Goal: Information Seeking & Learning: Find contact information

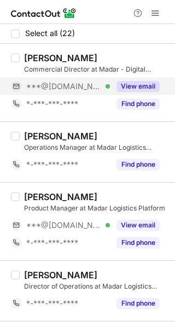
click at [139, 80] on div "View email" at bounding box center [135, 86] width 50 height 17
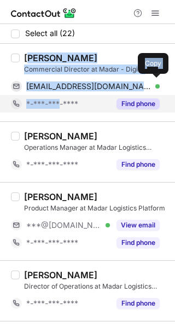
drag, startPoint x: 27, startPoint y: 56, endPoint x: 61, endPoint y: 99, distance: 55.3
click at [61, 99] on div "Hashim Ibrahim Aladwany - MBA Commercial Director at Madar - Digital Logistics …" at bounding box center [94, 82] width 149 height 60
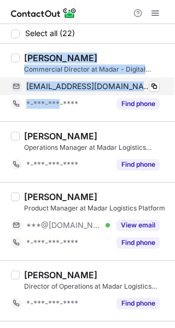
click at [61, 99] on span "*-***-***-****" at bounding box center [52, 104] width 52 height 10
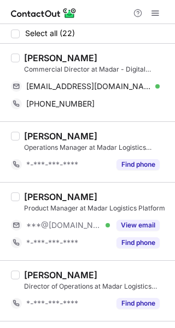
click at [25, 56] on div "Hashim Ibrahim Aladwany - MBA" at bounding box center [60, 57] width 73 height 11
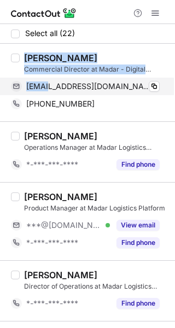
drag, startPoint x: 42, startPoint y: 76, endPoint x: 57, endPoint y: 88, distance: 19.1
click at [51, 85] on div "Hashim Ibrahim Aladwany - MBA Commercial Director at Madar - Digital Logistics …" at bounding box center [94, 82] width 149 height 60
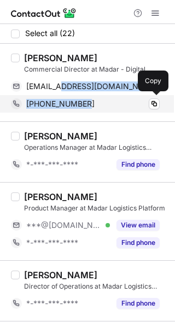
drag, startPoint x: 69, startPoint y: 95, endPoint x: 98, endPoint y: 106, distance: 31.7
click at [98, 106] on div "Hashim Ibrahim Aladwany - MBA Commercial Director at Madar - Digital Logistics …" at bounding box center [94, 82] width 149 height 60
click at [98, 106] on div "+966565600033" at bounding box center [92, 104] width 133 height 10
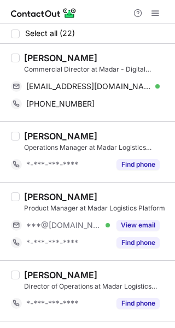
drag, startPoint x: 25, startPoint y: 57, endPoint x: 35, endPoint y: 59, distance: 10.1
click at [26, 57] on div "Hashim Ibrahim Aladwany - MBA" at bounding box center [60, 57] width 73 height 11
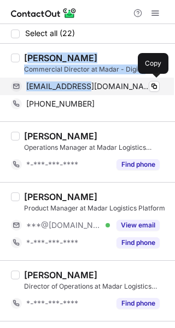
drag, startPoint x: 35, startPoint y: 59, endPoint x: 90, endPoint y: 86, distance: 60.8
click at [90, 86] on div "Hashim Ibrahim Aladwany - MBA Commercial Director at Madar - Digital Logistics …" at bounding box center [94, 82] width 149 height 60
click at [90, 86] on span "aladwany@hotmail.com" at bounding box center [88, 86] width 125 height 10
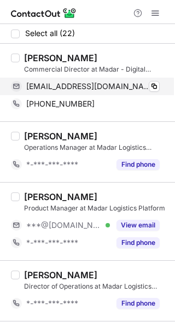
click at [93, 78] on div "aladwany@hotmail.com Verified Copy" at bounding box center [85, 86] width 149 height 17
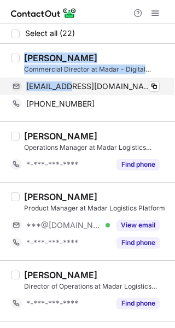
drag, startPoint x: 26, startPoint y: 52, endPoint x: 75, endPoint y: 90, distance: 61.6
click at [75, 90] on div "Hashim Ibrahim Aladwany - MBA Commercial Director at Madar - Digital Logistics …" at bounding box center [94, 82] width 149 height 60
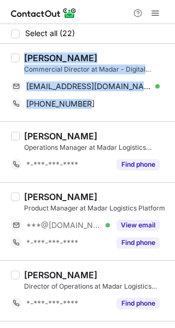
copy div "Hashim Ibrahim Aladwany - MBA Commercial Director at Madar - Digital Logistics …"
drag, startPoint x: 96, startPoint y: 114, endPoint x: 22, endPoint y: 50, distance: 98.0
click at [22, 50] on div "Hashim Ibrahim Aladwany - MBA Commercial Director at Madar - Digital Logistics …" at bounding box center [87, 83] width 175 height 78
click at [99, 13] on div at bounding box center [87, 12] width 175 height 24
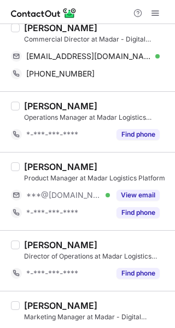
scroll to position [55, 0]
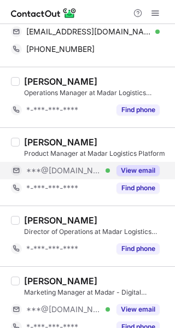
click at [132, 170] on button "View email" at bounding box center [137, 170] width 43 height 11
click at [110, 170] on div "***@[DOMAIN_NAME] Verified" at bounding box center [68, 171] width 84 height 10
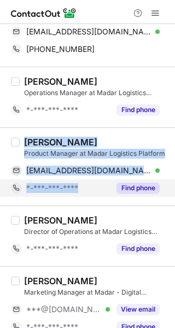
drag, startPoint x: 26, startPoint y: 142, endPoint x: 83, endPoint y: 187, distance: 73.0
click at [83, 187] on div "Moayad Atef Product Manager at Madar Logistics Platform moaidattif@gmail.com Ve…" at bounding box center [94, 167] width 149 height 60
copy div "Moayad Atef Product Manager at Madar Logistics Platform moaidattif@gmail.com Ve…"
click at [83, 188] on div "*-***-***-****" at bounding box center [68, 188] width 84 height 10
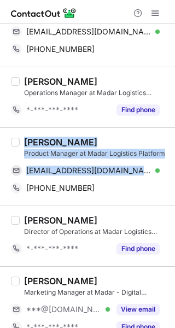
click at [92, 10] on div at bounding box center [87, 12] width 175 height 24
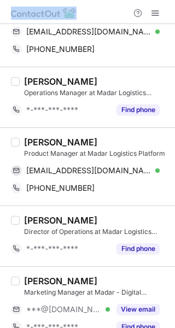
click at [93, 5] on div at bounding box center [87, 12] width 175 height 24
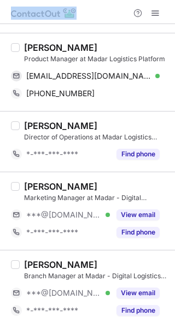
scroll to position [164, 0]
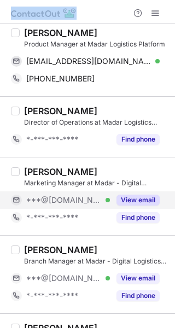
click at [148, 195] on button "View email" at bounding box center [137, 200] width 43 height 11
click at [110, 195] on div "***@hotmail.com Verified" at bounding box center [68, 200] width 84 height 10
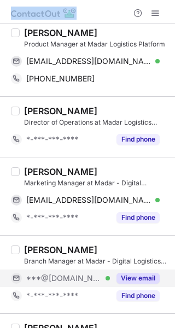
click at [142, 273] on button "View email" at bounding box center [137, 278] width 43 height 11
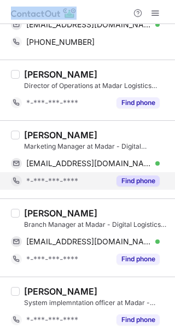
scroll to position [219, 0]
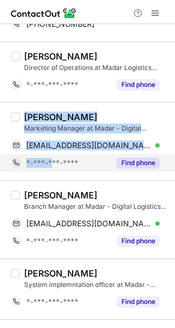
drag, startPoint x: 26, startPoint y: 115, endPoint x: 53, endPoint y: 160, distance: 52.2
click at [53, 160] on div "Rashid A. Marketing Manager at Madar - Digital Logistics Solutions rashed_power…" at bounding box center [94, 141] width 149 height 60
click at [55, 166] on span "*-***-***-****" at bounding box center [52, 163] width 52 height 10
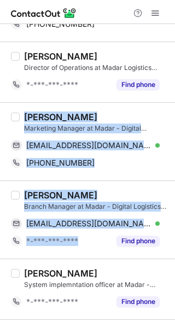
drag, startPoint x: 25, startPoint y: 115, endPoint x: 84, endPoint y: 251, distance: 148.3
click at [84, 251] on div "Abdelkarim Idris Branch Manager at Madar - Digital Logistics Solutions kaqaba77…" at bounding box center [87, 219] width 175 height 78
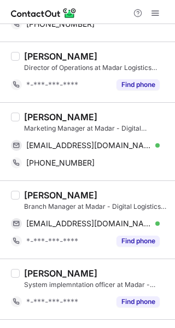
click at [84, 251] on div "Abdelkarim Idris Branch Manager at Madar - Digital Logistics Solutions kaqaba77…" at bounding box center [87, 219] width 175 height 78
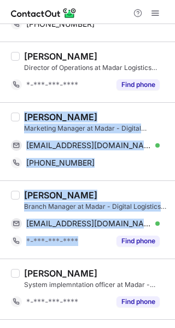
copy div "Rashid A. Marketing Manager at Madar - Digital Logistics Solutions rashed_power…"
drag, startPoint x: 84, startPoint y: 251, endPoint x: 22, endPoint y: 119, distance: 146.7
click at [89, 13] on div at bounding box center [87, 12] width 175 height 24
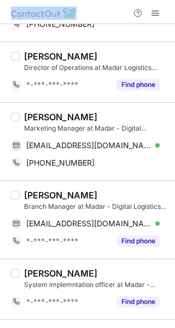
click at [89, 13] on div at bounding box center [87, 12] width 175 height 24
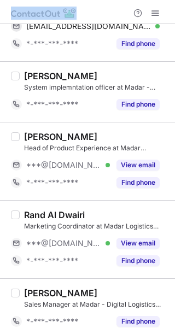
scroll to position [437, 0]
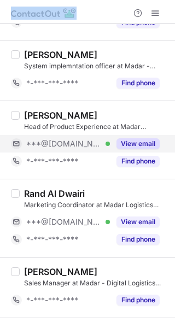
click at [143, 148] on button "View email" at bounding box center [137, 143] width 43 height 11
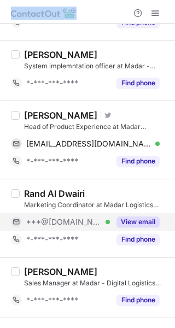
click at [144, 218] on button "View email" at bounding box center [137, 221] width 43 height 11
click at [110, 218] on div "***@[DOMAIN_NAME] Verified" at bounding box center [68, 222] width 84 height 10
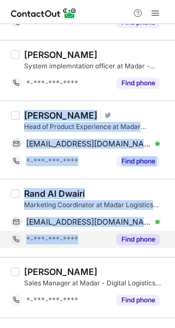
copy div "Ahmed Emad Visit Twitter profile Head of Product Experience at Madar Logistics …"
drag, startPoint x: 25, startPoint y: 117, endPoint x: 99, endPoint y: 236, distance: 140.7
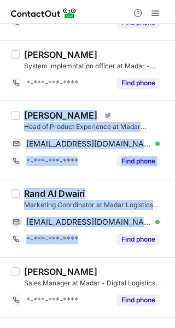
click at [93, 19] on div at bounding box center [87, 12] width 175 height 24
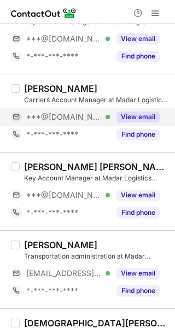
scroll to position [710, 0]
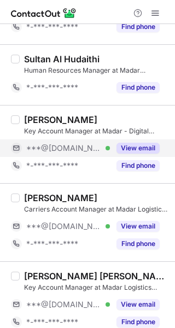
click at [130, 148] on button "View email" at bounding box center [137, 148] width 43 height 11
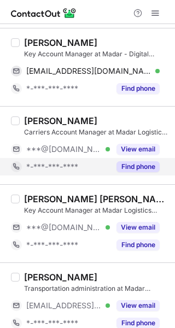
scroll to position [820, 0]
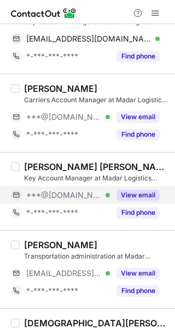
click at [137, 193] on button "View email" at bounding box center [137, 195] width 43 height 11
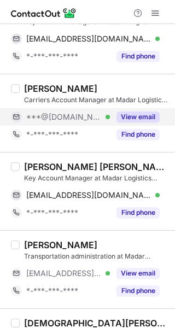
click at [131, 114] on button "View email" at bounding box center [137, 116] width 43 height 11
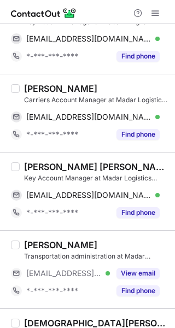
scroll to position [765, 0]
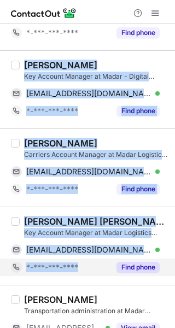
copy div "Abdulmajeed Alhomaidhi Key Account Manager at Madar - Digital Logistics Solutio…"
drag, startPoint x: 32, startPoint y: 76, endPoint x: 81, endPoint y: 263, distance: 192.8
click at [81, 263] on div "Select all (22) Hashim Ibrahim Aladwany - MBA Commercial Director at Madar - Di…" at bounding box center [87, 40] width 175 height 1563
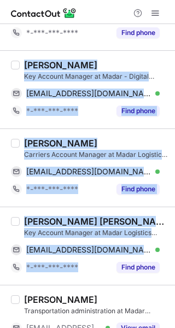
click at [79, 11] on div at bounding box center [87, 12] width 175 height 24
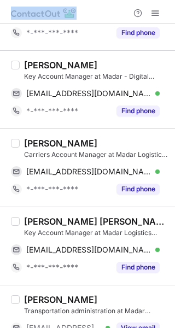
click at [79, 11] on div at bounding box center [87, 12] width 175 height 24
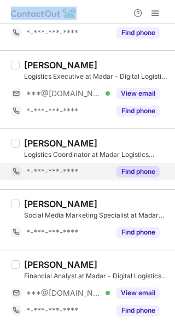
scroll to position [1147, 0]
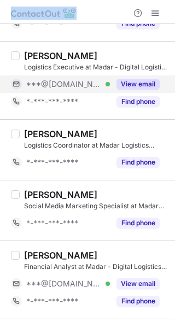
click at [131, 83] on button "View email" at bounding box center [137, 84] width 43 height 11
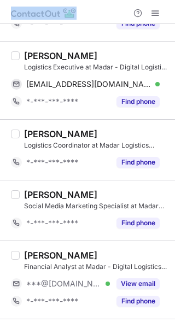
click at [25, 56] on div "Hussam Adnan" at bounding box center [60, 55] width 73 height 11
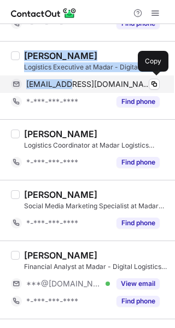
drag, startPoint x: 25, startPoint y: 56, endPoint x: 67, endPoint y: 92, distance: 55.8
click at [61, 85] on div "Hussam Adnan Logistics Executive at Madar - Digital Logistics Solutions hussama…" at bounding box center [94, 80] width 149 height 60
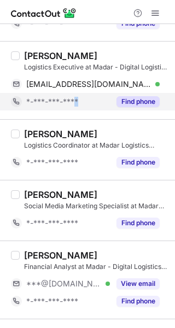
drag, startPoint x: 74, startPoint y: 101, endPoint x: 84, endPoint y: 104, distance: 9.9
click at [84, 104] on div "*-***-***-****" at bounding box center [68, 102] width 84 height 10
click at [84, 104] on div at bounding box center [85, 101] width 9 height 9
click at [84, 104] on span at bounding box center [85, 100] width 9 height 9
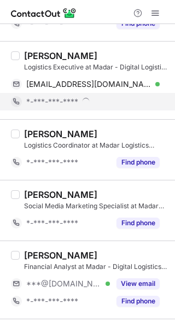
click at [84, 104] on span at bounding box center [85, 100] width 9 height 9
click at [84, 104] on div at bounding box center [85, 101] width 9 height 9
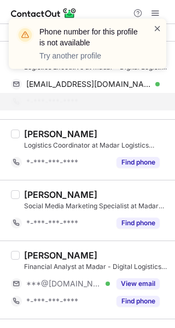
click at [157, 30] on span at bounding box center [157, 28] width 9 height 11
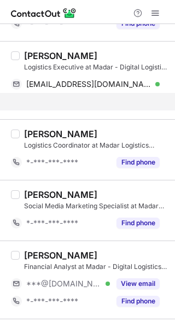
click at [157, 30] on span at bounding box center [157, 28] width 9 height 11
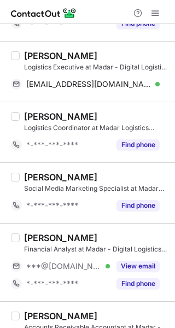
click at [26, 51] on div "Hussam Adnan" at bounding box center [60, 55] width 73 height 11
drag, startPoint x: 26, startPoint y: 51, endPoint x: 35, endPoint y: 55, distance: 10.3
click at [30, 54] on div "Hussam Adnan" at bounding box center [60, 55] width 73 height 11
click at [92, 99] on div "Hussam Adnan Logistics Executive at Madar - Digital Logistics Solutions hussama…" at bounding box center [87, 71] width 175 height 61
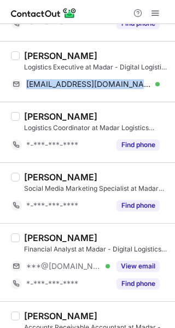
click at [92, 99] on div "Hussam Adnan Logistics Executive at Madar - Digital Logistics Solutions hussama…" at bounding box center [87, 71] width 175 height 61
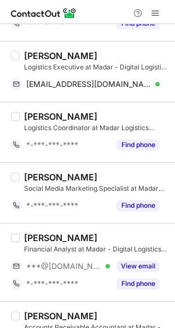
click at [27, 56] on div "Hussam Adnan" at bounding box center [60, 55] width 73 height 11
drag, startPoint x: 27, startPoint y: 56, endPoint x: 40, endPoint y: 57, distance: 13.2
click at [32, 56] on div "Hussam Adnan" at bounding box center [60, 55] width 73 height 11
click at [37, 57] on div "Hussam Adnan" at bounding box center [60, 55] width 73 height 11
click at [101, 105] on div "abdalrhman alghamdi Logistics Coordinator at Madar Logistics Platform *-***-***…" at bounding box center [87, 132] width 175 height 61
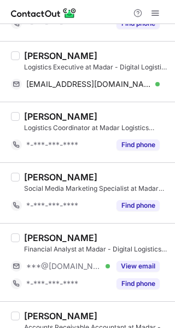
drag, startPoint x: 40, startPoint y: 55, endPoint x: 50, endPoint y: 56, distance: 10.4
click at [44, 55] on div "Hussam Adnan" at bounding box center [60, 55] width 73 height 11
click at [50, 56] on div "Hussam Adnan" at bounding box center [60, 55] width 73 height 11
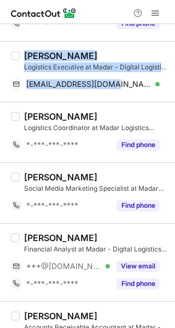
click at [111, 98] on div "Hussam Adnan Logistics Executive at Madar - Digital Logistics Solutions hussama…" at bounding box center [87, 71] width 175 height 61
copy div "Hussam Adnan Logistics Executive at Madar - Digital Logistics Solutions hussama…"
click at [93, 14] on div at bounding box center [87, 12] width 175 height 24
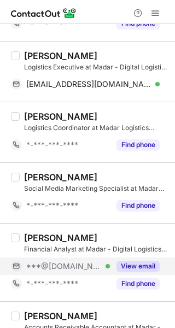
click at [143, 266] on button "View email" at bounding box center [137, 266] width 43 height 11
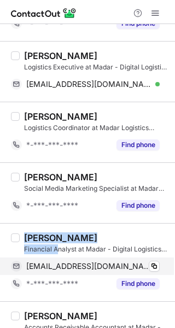
drag, startPoint x: 26, startPoint y: 239, endPoint x: 68, endPoint y: 264, distance: 49.5
click at [61, 255] on div "Abdulmajeed Alawad Financial Analyst at Madar - Digital Logistics Solutions mje…" at bounding box center [94, 262] width 149 height 60
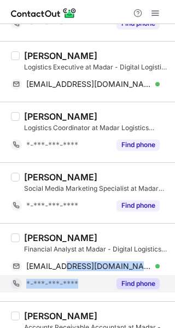
drag, startPoint x: 68, startPoint y: 264, endPoint x: 91, endPoint y: 276, distance: 26.2
click at [91, 276] on div "Abdulmajeed Alawad Financial Analyst at Madar - Digital Logistics Solutions mje…" at bounding box center [94, 262] width 149 height 60
click at [91, 276] on div "*-***-***-****" at bounding box center [60, 283] width 99 height 17
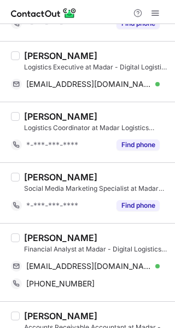
click at [25, 236] on div "Abdulmajeed Alawad" at bounding box center [60, 237] width 73 height 11
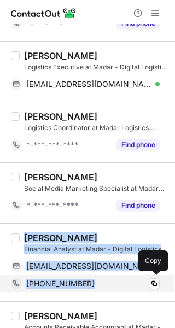
drag, startPoint x: 25, startPoint y: 236, endPoint x: 104, endPoint y: 280, distance: 90.8
click at [104, 280] on div "Abdulmajeed Alawad Financial Analyst at Madar - Digital Logistics Solutions mje…" at bounding box center [94, 262] width 149 height 60
click at [104, 280] on div "+966564366698" at bounding box center [92, 284] width 133 height 10
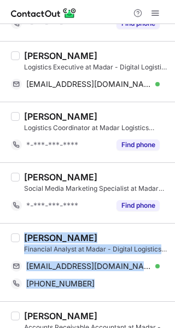
click at [102, 5] on div at bounding box center [87, 12] width 175 height 24
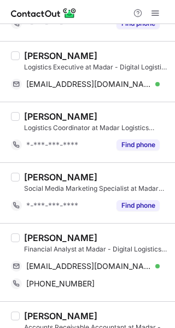
click at [102, 5] on div at bounding box center [87, 12] width 175 height 24
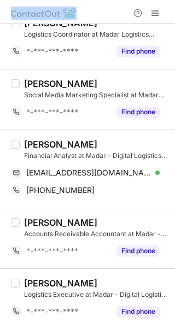
scroll to position [1242, 0]
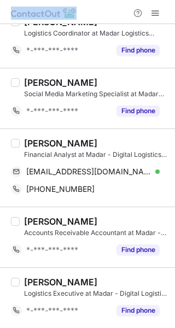
click at [29, 130] on div "Abdulmajeed Alawad Financial Analyst at Madar - Digital Logistics Solutions mje…" at bounding box center [87, 167] width 175 height 78
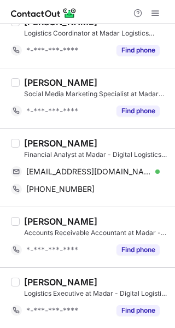
click at [29, 130] on div "Abdulmajeed Alawad Financial Analyst at Madar - Digital Logistics Solutions mje…" at bounding box center [87, 167] width 175 height 78
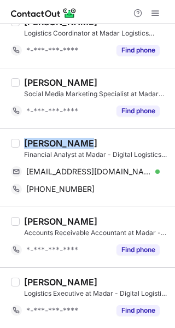
click at [89, 208] on div "Mohammad AlSaudi Accounts Receivable Accountant at Madar - Digital Logistics So…" at bounding box center [87, 237] width 175 height 61
click at [91, 199] on div "Abdulmajeed Alawad Financial Analyst at Madar - Digital Logistics Solutions mje…" at bounding box center [87, 167] width 175 height 78
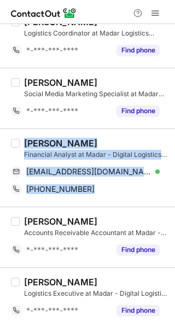
click at [91, 199] on div "Abdulmajeed Alawad Financial Analyst at Madar - Digital Logistics Solutions mje…" at bounding box center [87, 167] width 175 height 78
copy div "Abdulmajeed Alawad Financial Analyst at Madar - Digital Logistics Solutions mje…"
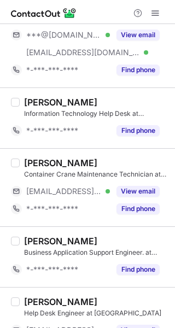
scroll to position [605, 0]
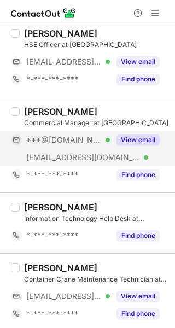
click at [122, 139] on button "View email" at bounding box center [137, 139] width 43 height 11
click at [110, 139] on div "***@gmail.com Verified" at bounding box center [68, 140] width 84 height 10
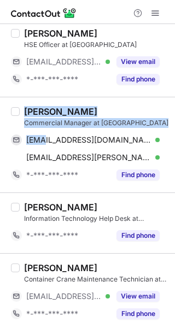
drag, startPoint x: 25, startPoint y: 112, endPoint x: 45, endPoint y: 130, distance: 26.7
click at [45, 130] on div "Amr Nassif Commercial Manager at National Container Terminals amrnassif@gmail.c…" at bounding box center [94, 145] width 149 height 78
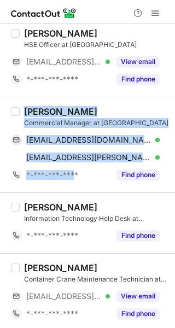
click at [76, 186] on div "Amr Nassif Commercial Manager at National Container Terminals amrnassif@gmail.c…" at bounding box center [87, 145] width 175 height 96
click at [86, 186] on div "Amr Nassif Commercial Manager at National Container Terminals amrnassif@gmail.c…" at bounding box center [87, 145] width 175 height 96
copy div "Amr Nassif Commercial Manager at National Container Terminals amrnassif@gmail.c…"
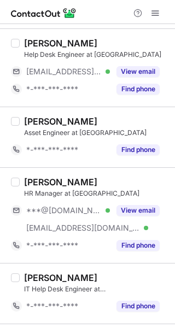
scroll to position [1141, 0]
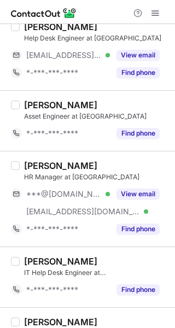
click at [165, 252] on div "Mohammed Alghamdi IT Help Desk Engineer at National Container Terminals *-***-*…" at bounding box center [87, 276] width 175 height 61
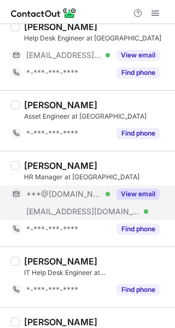
click at [134, 192] on button "View email" at bounding box center [137, 194] width 43 height 11
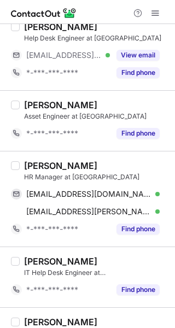
click at [25, 164] on div "Hussam Almohammadi" at bounding box center [60, 165] width 73 height 11
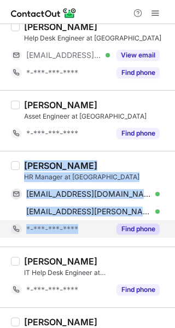
copy div "Hussam Almohammadi HR Manager at National Container Terminals hga2209@gmail.com…"
drag, startPoint x: 25, startPoint y: 164, endPoint x: 92, endPoint y: 221, distance: 87.6
click at [92, 221] on div "Hussam Almohammadi HR Manager at National Container Terminals hga2209@gmail.com…" at bounding box center [94, 199] width 149 height 78
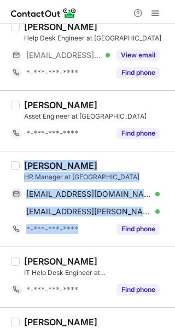
click at [99, 15] on div at bounding box center [87, 12] width 175 height 24
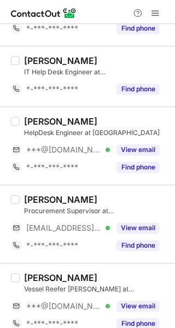
scroll to position [1360, 0]
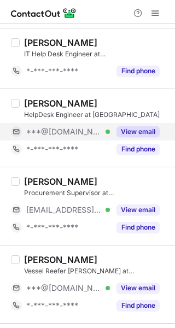
click at [130, 130] on button "View email" at bounding box center [137, 131] width 43 height 11
click at [110, 130] on div "***@[DOMAIN_NAME] Verified" at bounding box center [68, 132] width 84 height 10
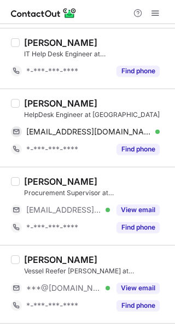
click at [25, 103] on div "Nawaf Alsharif" at bounding box center [60, 103] width 73 height 11
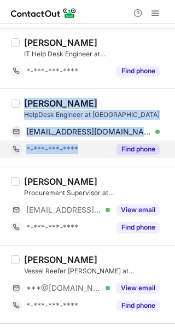
copy div "Nawaf Alsharif HelpDesk Engineer at National Container Terminals nawafalshareef…"
drag, startPoint x: 25, startPoint y: 103, endPoint x: 87, endPoint y: 150, distance: 78.4
click at [87, 150] on div "Nawaf Alsharif HelpDesk Engineer at National Container Terminals nawafalshareef…" at bounding box center [94, 128] width 149 height 60
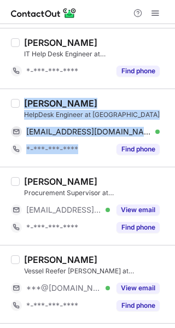
drag, startPoint x: 86, startPoint y: 14, endPoint x: 86, endPoint y: 29, distance: 15.3
click at [86, 14] on div at bounding box center [87, 12] width 175 height 24
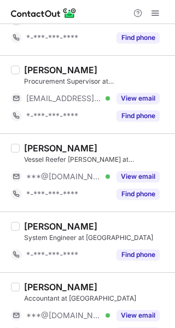
scroll to position [1494, 0]
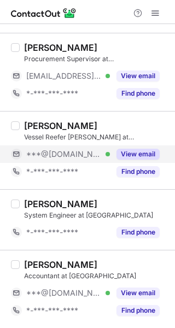
click at [133, 155] on button "View email" at bounding box center [137, 154] width 43 height 11
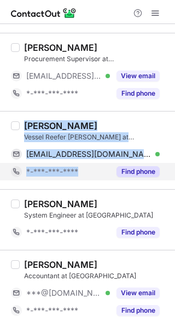
copy div "Mohamed Husny Vessel Reefer Clark at National Container Terminals husnymrm@gmai…"
drag, startPoint x: 27, startPoint y: 123, endPoint x: 86, endPoint y: 172, distance: 76.5
click at [86, 172] on div "Mohamed Husny Vessel Reefer Clark at National Container Terminals husnymrm@gmai…" at bounding box center [94, 150] width 149 height 60
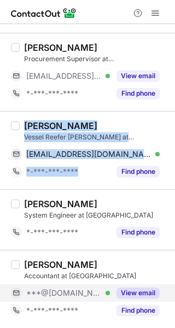
click at [123, 289] on button "View email" at bounding box center [137, 292] width 43 height 11
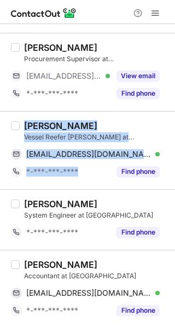
click at [86, 13] on div at bounding box center [87, 12] width 175 height 24
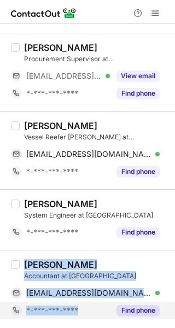
copy div "Manar Alshuly Accountant at National Container Terminals manarshuly@gmail.com V…"
drag, startPoint x: 25, startPoint y: 262, endPoint x: 89, endPoint y: 304, distance: 75.8
click at [89, 304] on div "Manar Alshuly Accountant at National Container Terminals manarshuly@gmail.com V…" at bounding box center [94, 289] width 149 height 60
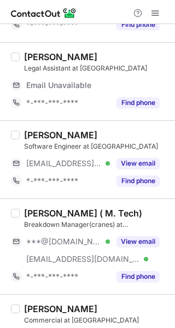
scroll to position [219, 0]
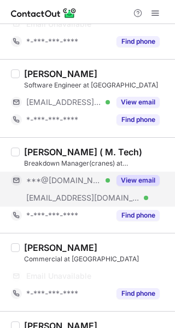
click at [145, 183] on button "View email" at bounding box center [137, 180] width 43 height 11
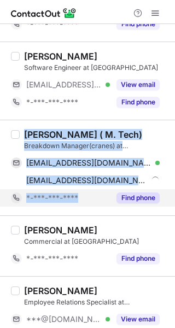
copy div "Krishna Kanth ( M. Tech) Breakdown Manager(cranes) at National Container Termin…"
drag, startPoint x: 24, startPoint y: 132, endPoint x: 82, endPoint y: 197, distance: 86.7
click at [82, 197] on div "Krishna Kanth ( M. Tech) Breakdown Manager(cranes) at National Container Termin…" at bounding box center [94, 168] width 149 height 78
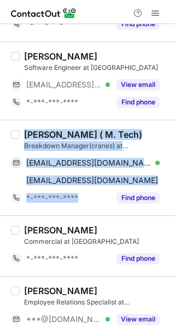
click at [89, 4] on div at bounding box center [87, 12] width 175 height 24
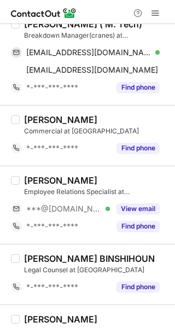
scroll to position [365, 0]
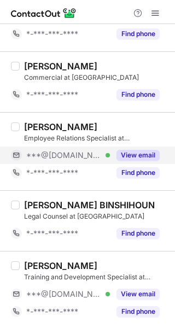
click at [140, 154] on button "View email" at bounding box center [137, 155] width 43 height 11
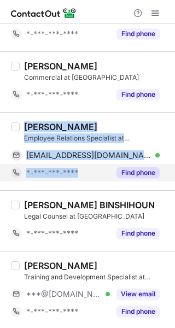
copy div "Ali Al kanawi Employee Relations Specialist at National Container Terminals ali…"
drag, startPoint x: 26, startPoint y: 125, endPoint x: 82, endPoint y: 172, distance: 73.3
click at [82, 172] on div "Ali Al kanawi Employee Relations Specialist at National Container Terminals ali…" at bounding box center [94, 151] width 149 height 60
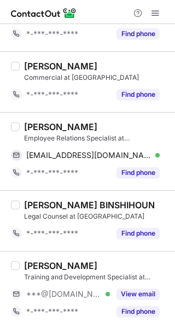
click at [93, 10] on div at bounding box center [87, 12] width 175 height 24
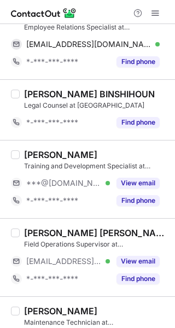
scroll to position [505, 0]
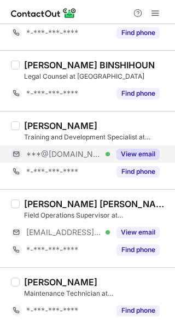
click at [132, 155] on button "View email" at bounding box center [137, 154] width 43 height 11
click at [110, 155] on div "***@[DOMAIN_NAME] Verified" at bounding box center [68, 154] width 84 height 10
click at [132, 155] on div "***@[DOMAIN_NAME]" at bounding box center [92, 154] width 133 height 10
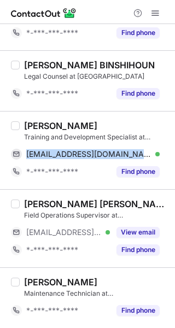
click at [23, 127] on div "Asma B. Training and Development Specialist at National Container Terminals asm…" at bounding box center [94, 150] width 149 height 60
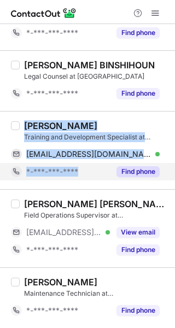
copy div "Asma B. Training and Development Specialist at National Container Terminals asm…"
drag, startPoint x: 36, startPoint y: 137, endPoint x: 83, endPoint y: 174, distance: 59.5
click at [83, 174] on div "Asma B. Training and Development Specialist at National Container Terminals asm…" at bounding box center [94, 150] width 149 height 60
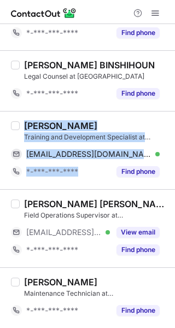
click at [89, 11] on div at bounding box center [87, 12] width 175 height 24
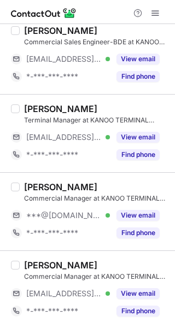
scroll to position [273, 0]
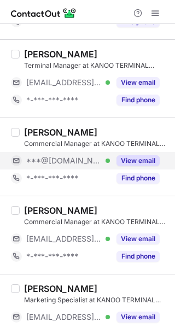
click at [134, 157] on button "View email" at bounding box center [137, 160] width 43 height 11
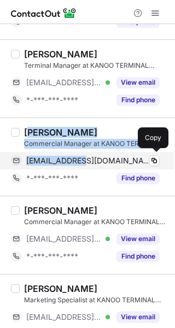
drag, startPoint x: 32, startPoint y: 134, endPoint x: 89, endPoint y: 162, distance: 63.1
click at [89, 162] on div "[PERSON_NAME] Commercial Manager at KANOO TERMINAL SERVICES LTD [EMAIL_ADDRESS]…" at bounding box center [94, 157] width 149 height 60
click at [89, 162] on span "[EMAIL_ADDRESS][DOMAIN_NAME]" at bounding box center [88, 161] width 125 height 10
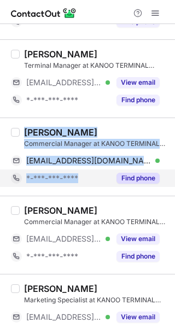
copy div "[PERSON_NAME] Commercial Manager at KANOO TERMINAL SERVICES LTD [EMAIL_ADDRESS]…"
drag, startPoint x: 24, startPoint y: 131, endPoint x: 95, endPoint y: 177, distance: 84.1
click at [95, 177] on div "imad baayoun Commercial Manager at KANOO TERMINAL SERVICES LTD imadbaayoun@gmai…" at bounding box center [94, 157] width 149 height 60
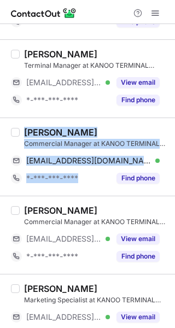
click at [98, 11] on div at bounding box center [87, 12] width 175 height 24
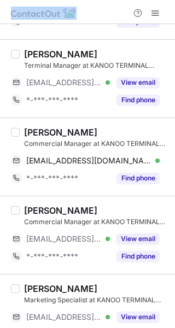
click at [98, 11] on div at bounding box center [87, 12] width 175 height 24
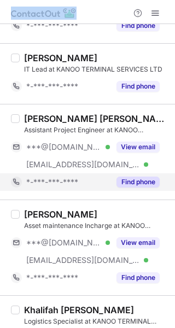
scroll to position [601, 0]
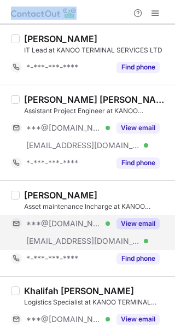
click at [137, 223] on button "View email" at bounding box center [137, 223] width 43 height 11
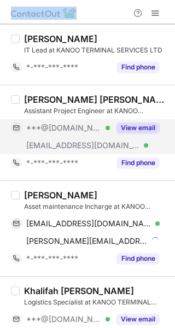
click at [135, 126] on button "View email" at bounding box center [137, 127] width 43 height 11
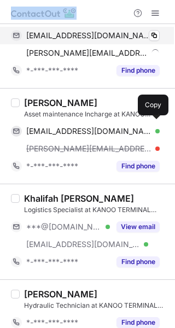
scroll to position [710, 0]
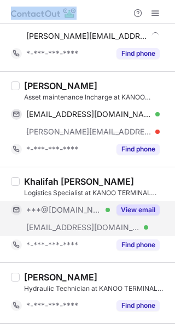
click at [134, 209] on button "View email" at bounding box center [137, 209] width 43 height 11
click at [110, 209] on div "***@gmail.com Verified" at bounding box center [68, 210] width 84 height 10
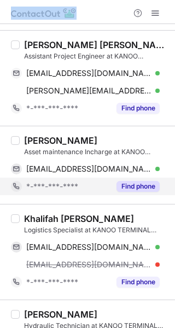
scroll to position [601, 0]
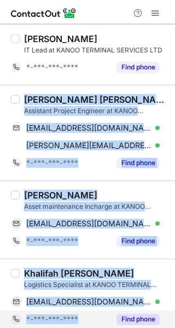
copy div "Abdulhadi Alzain Aldin Assistant Project Engineer at KANOO TERMINAL SERVICES LT…"
drag, startPoint x: 26, startPoint y: 98, endPoint x: 86, endPoint y: 314, distance: 224.2
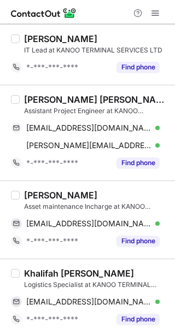
click at [98, 8] on div at bounding box center [87, 12] width 175 height 24
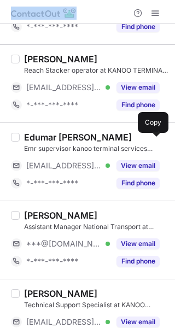
scroll to position [1147, 0]
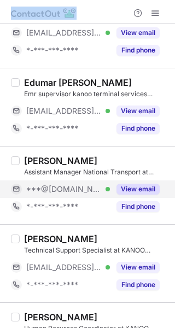
click at [127, 190] on button "View email" at bounding box center [137, 189] width 43 height 11
click at [110, 190] on div "***@[DOMAIN_NAME] Verified" at bounding box center [68, 189] width 84 height 10
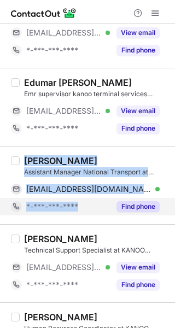
copy div "Shaik Alavudeen Assistant Manager National Transport at KANOO TERMINAL SERVICES…"
drag, startPoint x: 26, startPoint y: 160, endPoint x: 92, endPoint y: 204, distance: 80.0
click at [92, 204] on div "Shaik Alavudeen Assistant Manager National Transport at KANOO TERMINAL SERVICES…" at bounding box center [94, 185] width 149 height 60
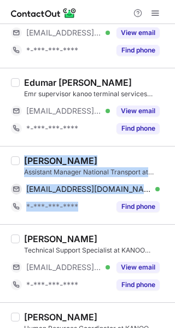
click at [99, 8] on div at bounding box center [87, 12] width 175 height 24
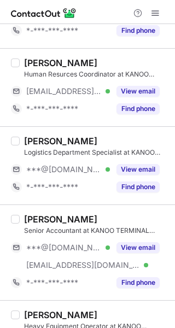
scroll to position [1421, 0]
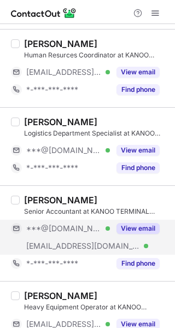
click at [143, 225] on button "View email" at bounding box center [137, 228] width 43 height 11
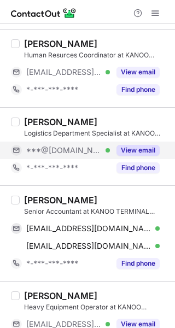
click at [126, 150] on button "View email" at bounding box center [137, 150] width 43 height 11
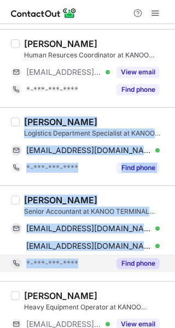
copy div "Ahmed Abdelaziz Logistics Department Specialist at KANOO TERMINAL SERVICES LTD …"
drag, startPoint x: 26, startPoint y: 119, endPoint x: 84, endPoint y: 259, distance: 151.4
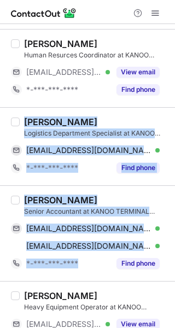
click at [110, 12] on div at bounding box center [87, 12] width 175 height 24
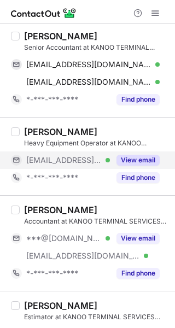
scroll to position [1639, 0]
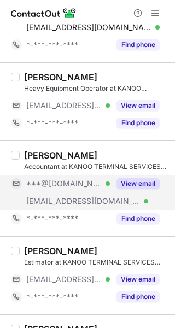
click at [146, 187] on button "View email" at bounding box center [137, 183] width 43 height 11
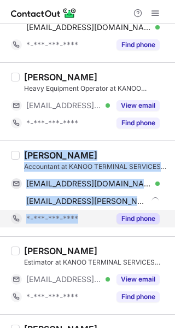
copy div "Abdulmajeed Alzahrani Accountant at KANOO TERMINAL SERVICES LTD mjood05533@gmai…"
drag, startPoint x: 42, startPoint y: 168, endPoint x: 96, endPoint y: 214, distance: 70.6
click at [96, 214] on div "Abdulmajeed Alzahrani Accountant at KANOO TERMINAL SERVICES LTD mjood05533@gmai…" at bounding box center [94, 189] width 149 height 78
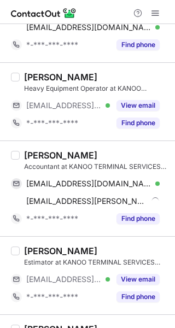
click at [103, 14] on div at bounding box center [87, 12] width 175 height 24
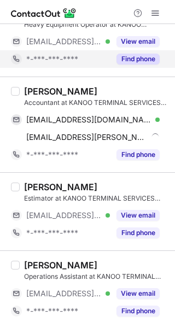
scroll to position [1704, 0]
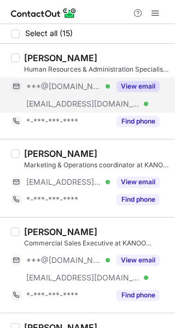
click at [127, 86] on button "View email" at bounding box center [137, 86] width 43 height 11
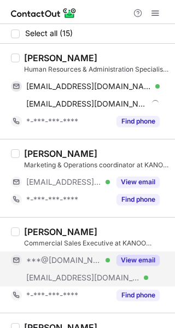
click at [128, 252] on div "View email" at bounding box center [135, 259] width 50 height 17
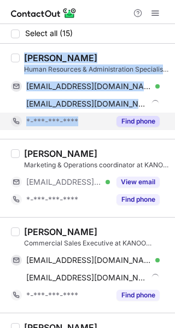
copy div "[PERSON_NAME] Human Resources & Administration Specialist at KANOO TERMINAL SER…"
drag, startPoint x: 26, startPoint y: 60, endPoint x: 79, endPoint y: 127, distance: 85.6
click at [79, 127] on div "[PERSON_NAME] Human Resources & Administration Specialist at KANOO TERMINAL SER…" at bounding box center [94, 91] width 149 height 78
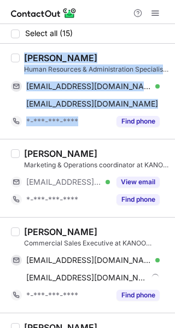
click at [96, 11] on div at bounding box center [87, 12] width 175 height 24
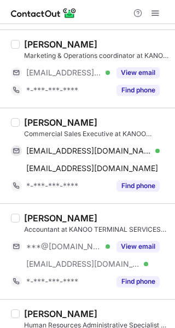
scroll to position [164, 0]
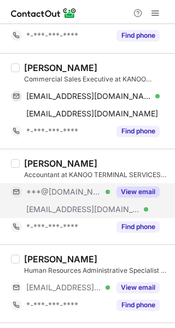
click at [140, 192] on button "View email" at bounding box center [137, 191] width 43 height 11
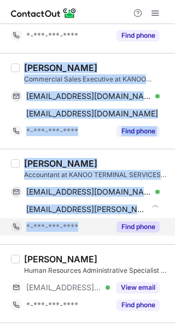
copy div "[PERSON_NAME] Commercial Sales Executive at KANOO TERMINAL SERVICES LTD [EMAIL_…"
drag, startPoint x: 25, startPoint y: 69, endPoint x: 84, endPoint y: 218, distance: 160.6
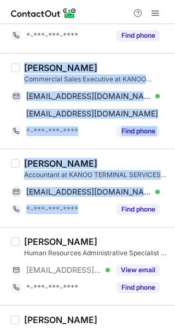
click at [112, 13] on div at bounding box center [87, 12] width 175 height 24
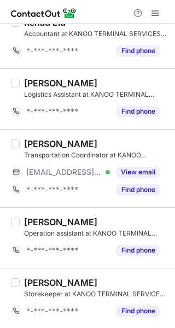
scroll to position [527, 0]
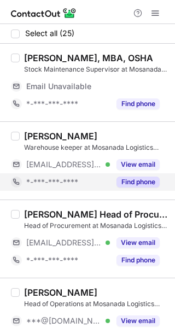
scroll to position [55, 0]
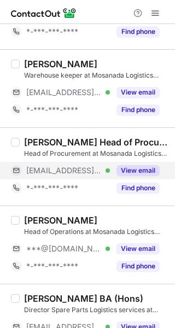
click at [136, 174] on button "View email" at bounding box center [137, 170] width 43 height 11
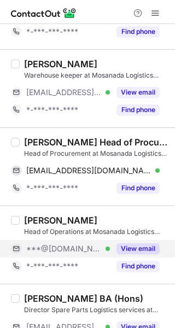
click at [138, 246] on button "View email" at bounding box center [137, 248] width 43 height 11
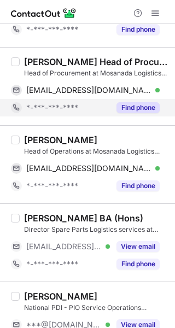
scroll to position [164, 0]
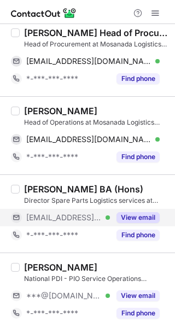
click at [134, 216] on button "View email" at bounding box center [137, 217] width 43 height 11
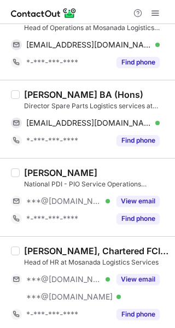
scroll to position [273, 0]
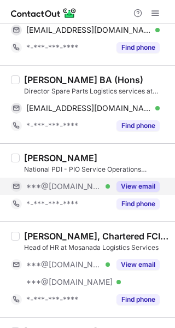
click at [137, 184] on button "View email" at bounding box center [137, 186] width 43 height 11
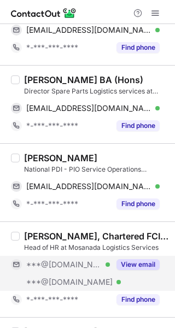
click at [143, 263] on button "View email" at bounding box center [137, 264] width 43 height 11
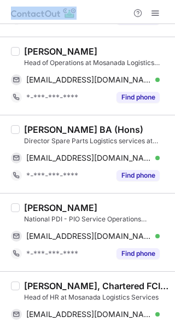
scroll to position [298, 0]
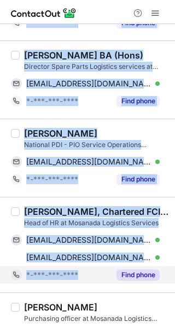
copy div "Mohsen Nasr Head of Procurement CIPP/CIPM Head of Procurement at Mosanada Logis…"
drag, startPoint x: 25, startPoint y: 144, endPoint x: 90, endPoint y: 273, distance: 144.4
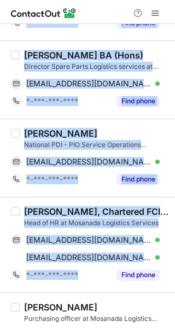
click at [93, 3] on div at bounding box center [87, 12] width 175 height 24
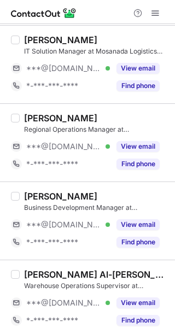
scroll to position [680, 0]
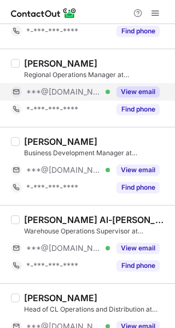
click at [127, 89] on button "View email" at bounding box center [137, 91] width 43 height 11
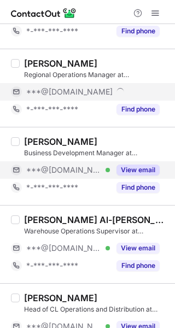
click at [132, 166] on button "View email" at bounding box center [137, 169] width 43 height 11
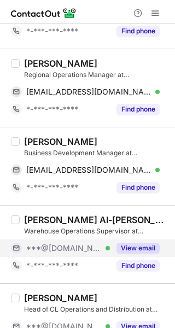
click at [125, 245] on button "View email" at bounding box center [137, 248] width 43 height 11
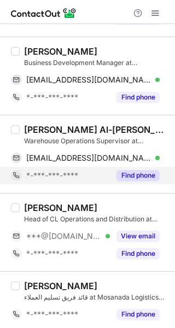
scroll to position [790, 0]
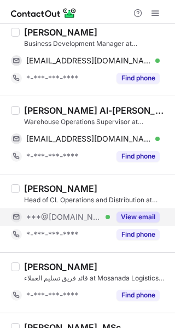
click at [133, 212] on button "View email" at bounding box center [137, 216] width 43 height 11
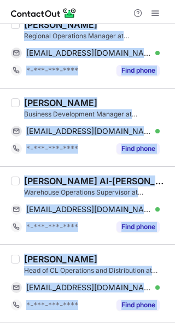
scroll to position [822, 0]
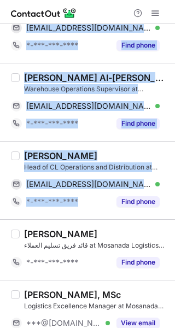
copy div "Ibrahim Al-Enizi Regional Operations Manager at Mosanada Logistics Services mra…"
drag, startPoint x: 25, startPoint y: 62, endPoint x: 81, endPoint y: 213, distance: 161.5
click at [81, 213] on div "Select all (25) Anas Alamri, MBA, OSHA Stock Maintenance Supervisor at Mosanada…" at bounding box center [87, 144] width 175 height 1885
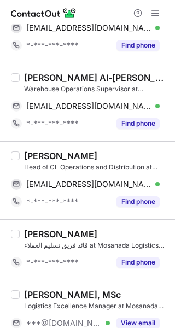
click at [89, 11] on div at bounding box center [87, 12] width 175 height 24
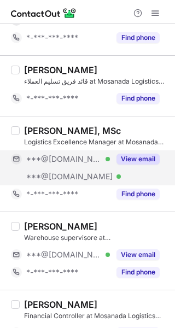
scroll to position [1041, 0]
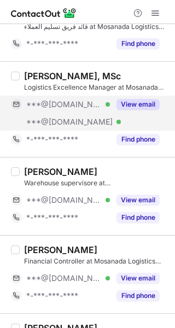
click at [150, 106] on button "View email" at bounding box center [137, 104] width 43 height 11
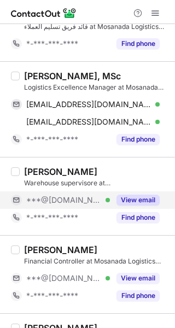
click at [147, 193] on div "View email" at bounding box center [135, 199] width 50 height 17
click at [110, 193] on div "***@[DOMAIN_NAME] Verified" at bounding box center [60, 199] width 99 height 17
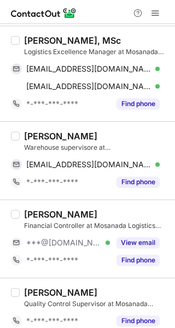
scroll to position [1096, 0]
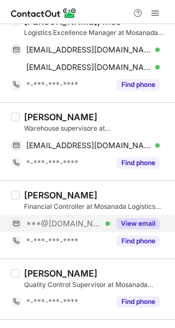
click at [131, 221] on button "View email" at bounding box center [137, 223] width 43 height 11
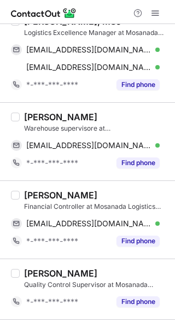
scroll to position [1041, 0]
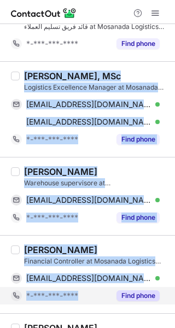
copy div "Nesreen Mohamed Abdelghafar, MSc Logistics Excellence Manager at Mosanada Logis…"
drag, startPoint x: 27, startPoint y: 73, endPoint x: 93, endPoint y: 291, distance: 227.3
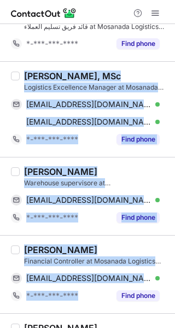
click at [87, 15] on div at bounding box center [87, 12] width 175 height 24
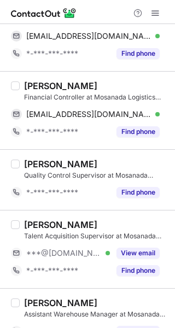
scroll to position [1259, 0]
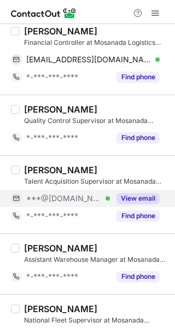
click at [128, 194] on button "View email" at bounding box center [137, 198] width 43 height 11
click at [110, 194] on div "***@gmail.com Verified" at bounding box center [68, 198] width 84 height 10
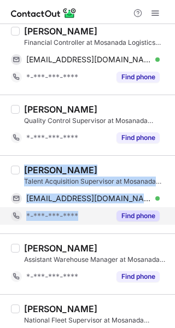
copy div "Ahmed Asiri Talent Acquisition Supervisor at Mosanada Logistics Services maxbor…"
drag, startPoint x: 26, startPoint y: 168, endPoint x: 85, endPoint y: 211, distance: 73.1
click at [85, 211] on div "Ahmed Asiri Talent Acquisition Supervisor at Mosanada Logistics Services maxbor…" at bounding box center [94, 194] width 149 height 60
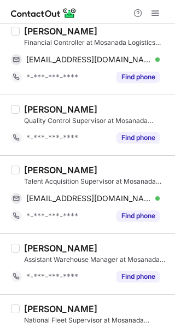
click at [90, 16] on div at bounding box center [87, 12] width 175 height 24
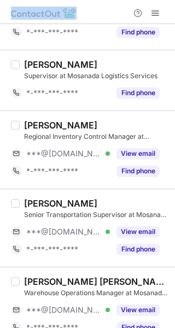
scroll to position [1581, 0]
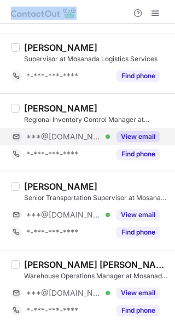
click at [139, 138] on button "View email" at bounding box center [137, 136] width 43 height 11
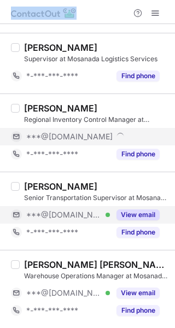
click at [142, 211] on button "View email" at bounding box center [137, 214] width 43 height 11
click at [110, 211] on div "***@[DOMAIN_NAME] Verified" at bounding box center [68, 215] width 84 height 10
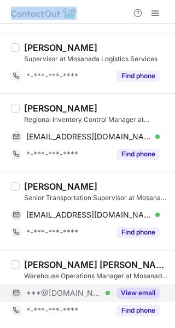
click at [150, 286] on div "View email" at bounding box center [135, 292] width 50 height 17
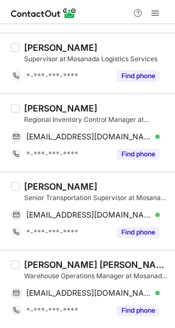
drag, startPoint x: 24, startPoint y: 108, endPoint x: 56, endPoint y: 138, distance: 44.1
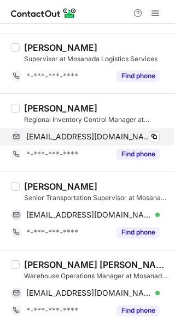
click at [25, 109] on div "Rami Al-Tamimi" at bounding box center [60, 108] width 73 height 11
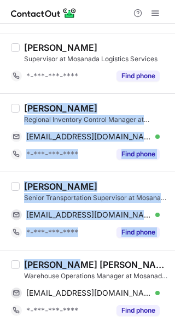
drag, startPoint x: 56, startPoint y: 138, endPoint x: 78, endPoint y: 256, distance: 120.0
drag, startPoint x: 24, startPoint y: 108, endPoint x: 44, endPoint y: 132, distance: 31.8
click at [26, 111] on div "Rami Al-Tamimi" at bounding box center [60, 108] width 73 height 11
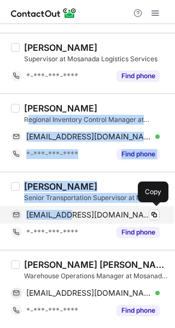
drag, startPoint x: 44, startPoint y: 132, endPoint x: 69, endPoint y: 220, distance: 90.8
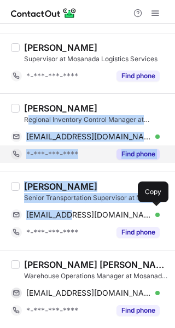
click at [69, 220] on div "modalfaqih@gmail.com Verified Copy" at bounding box center [85, 214] width 149 height 17
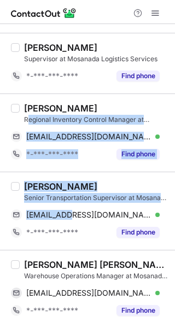
click at [25, 107] on div "Rami Al-Tamimi" at bounding box center [60, 108] width 73 height 11
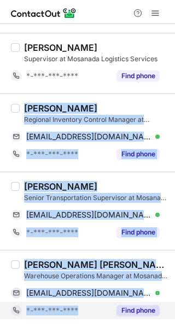
copy div "Rami Al-Tamimi Regional Inventory Control Manager at Mosanada Logistics Service…"
drag, startPoint x: 39, startPoint y: 128, endPoint x: 77, endPoint y: 313, distance: 188.1
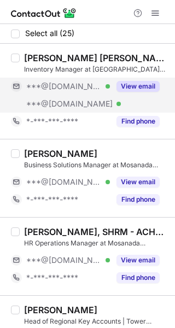
click at [142, 84] on button "View email" at bounding box center [137, 86] width 43 height 11
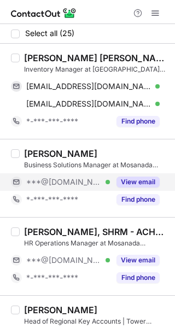
click at [140, 180] on button "View email" at bounding box center [137, 181] width 43 height 11
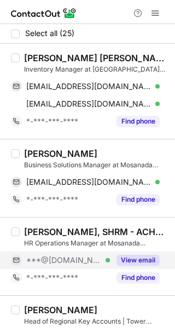
click at [157, 260] on button "View email" at bounding box center [137, 260] width 43 height 11
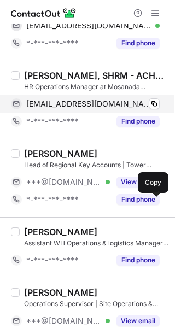
scroll to position [164, 0]
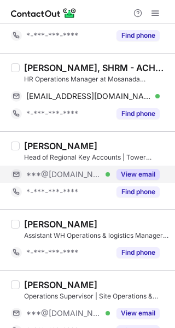
click at [137, 175] on button "View email" at bounding box center [137, 174] width 43 height 11
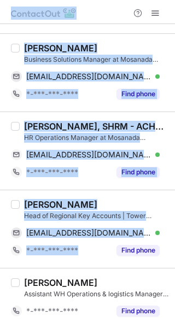
scroll to position [0, 0]
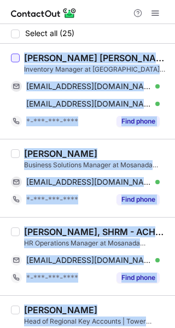
copy div "Aiman Younis Khan Inventory Manager at Mosanada Logistics Services aykani19@gma…"
drag, startPoint x: 80, startPoint y: 202, endPoint x: 17, endPoint y: 55, distance: 159.6
click at [90, 4] on div "Help & Support" at bounding box center [87, 12] width 175 height 24
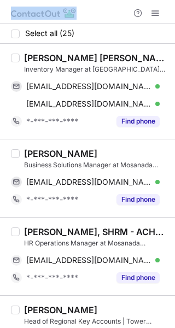
click at [90, 4] on div "Help & Support" at bounding box center [87, 12] width 175 height 24
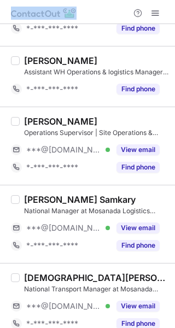
scroll to position [328, 0]
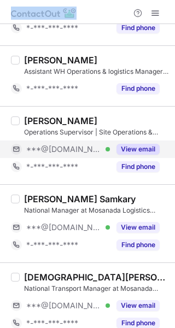
click at [135, 151] on button "View email" at bounding box center [137, 149] width 43 height 11
click at [110, 151] on div "***@gmail.com Verified" at bounding box center [68, 149] width 84 height 10
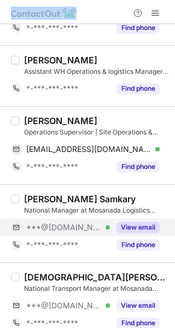
click at [137, 224] on button "View email" at bounding box center [137, 227] width 43 height 11
click at [110, 224] on div "***@gmail.com Verified" at bounding box center [68, 227] width 84 height 10
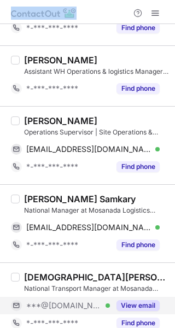
click at [137, 298] on div "View email" at bounding box center [135, 305] width 50 height 17
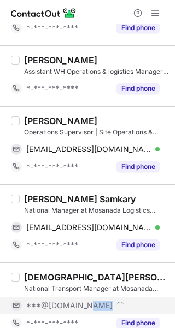
click at [137, 298] on div "***@[DOMAIN_NAME]" at bounding box center [85, 305] width 149 height 17
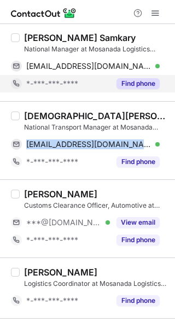
scroll to position [492, 0]
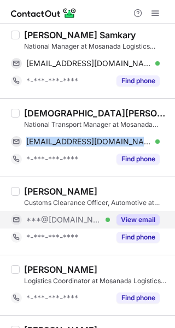
click at [138, 219] on button "View email" at bounding box center [137, 219] width 43 height 11
click at [138, 219] on div "***@[DOMAIN_NAME]" at bounding box center [92, 220] width 133 height 10
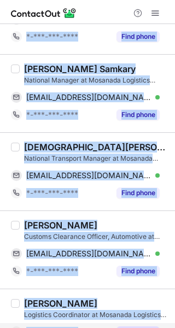
scroll to position [484, 0]
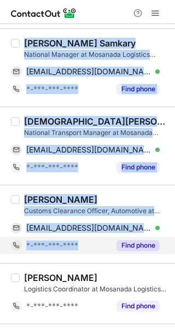
copy div "Ibrahim Shaikh Operations Supervisor | Site Operations & Execution Lead at Mosa…"
drag, startPoint x: 24, startPoint y: 120, endPoint x: 105, endPoint y: 244, distance: 147.6
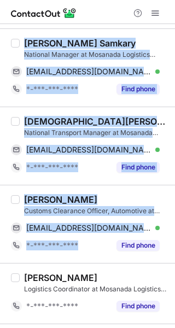
click at [103, 11] on div "Help & Support" at bounding box center [87, 12] width 175 height 24
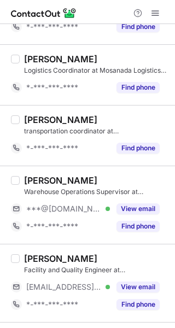
scroll to position [757, 0]
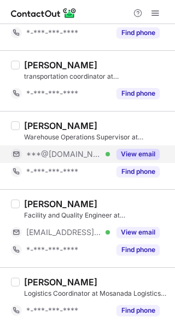
click at [143, 152] on button "View email" at bounding box center [137, 154] width 43 height 11
click at [143, 152] on div "***@[DOMAIN_NAME]" at bounding box center [92, 154] width 133 height 10
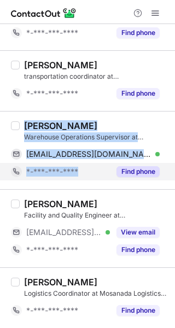
copy div "Rakan Al-Harazi Warehouse Operations Supervisor at Mosanada Logistics Services …"
drag, startPoint x: 25, startPoint y: 125, endPoint x: 90, endPoint y: 171, distance: 80.4
click at [90, 171] on div "Rakan Al-Harazi Warehouse Operations Supervisor at Mosanada Logistics Services …" at bounding box center [94, 150] width 149 height 60
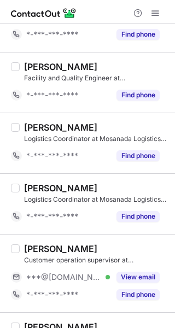
scroll to position [949, 0]
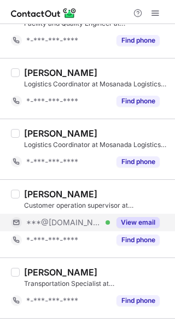
click at [133, 222] on button "View email" at bounding box center [137, 222] width 43 height 11
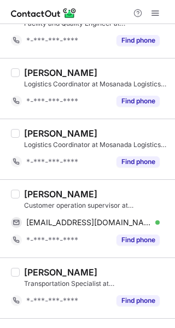
click at [32, 195] on div "[PERSON_NAME]" at bounding box center [60, 194] width 73 height 11
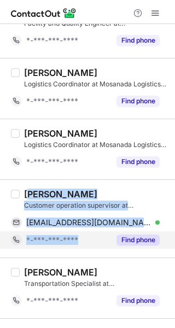
drag, startPoint x: 39, startPoint y: 197, endPoint x: 87, endPoint y: 235, distance: 61.1
click at [87, 235] on div "[PERSON_NAME] operation supervisor at Mosanada Logistics Services [EMAIL_ADDRES…" at bounding box center [94, 219] width 149 height 60
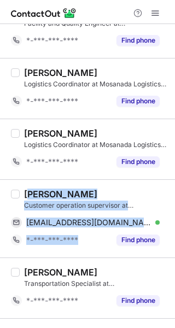
click at [27, 193] on div "[PERSON_NAME]" at bounding box center [60, 194] width 73 height 11
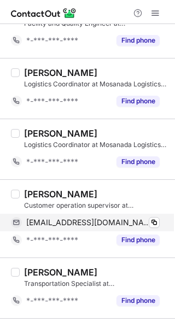
click at [62, 221] on span "[EMAIL_ADDRESS][DOMAIN_NAME]" at bounding box center [88, 222] width 125 height 10
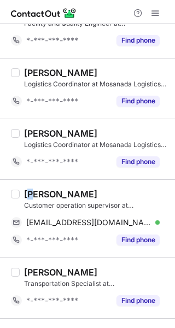
drag, startPoint x: 38, startPoint y: 197, endPoint x: 46, endPoint y: 202, distance: 9.8
click at [44, 199] on div "[PERSON_NAME] ali Customer operation supervisor at Mosanada Logistics Services" at bounding box center [96, 200] width 144 height 22
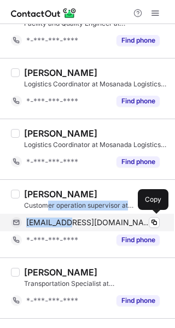
drag, startPoint x: 46, startPoint y: 202, endPoint x: 68, endPoint y: 216, distance: 25.9
click at [68, 216] on div "[PERSON_NAME] operation supervisor at Mosanada Logistics Services [EMAIL_ADDRES…" at bounding box center [94, 219] width 149 height 60
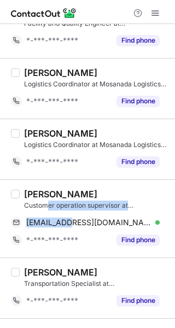
click at [25, 191] on div "[PERSON_NAME]" at bounding box center [60, 194] width 73 height 11
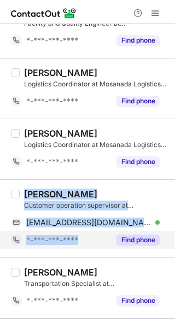
drag, startPoint x: 25, startPoint y: 191, endPoint x: 87, endPoint y: 233, distance: 75.9
click at [87, 233] on div "[PERSON_NAME] operation supervisor at Mosanada Logistics Services [EMAIL_ADDRES…" at bounding box center [94, 219] width 149 height 60
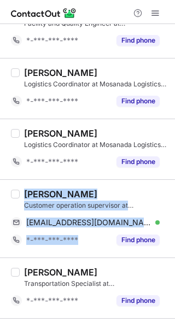
copy div "[PERSON_NAME] operation supervisor at Mosanada Logistics Services [EMAIL_ADDRES…"
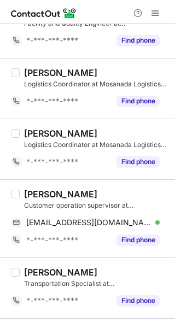
click at [97, 12] on div at bounding box center [87, 12] width 175 height 24
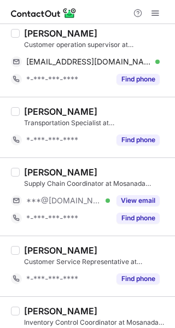
scroll to position [1113, 0]
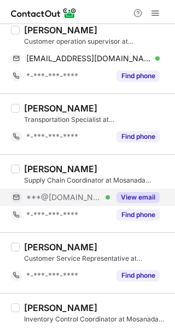
click at [136, 196] on button "View email" at bounding box center [137, 197] width 43 height 11
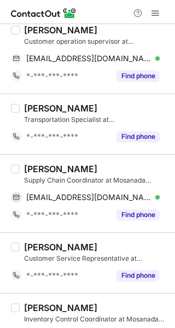
click at [24, 165] on div "[PERSON_NAME]" at bounding box center [60, 168] width 73 height 11
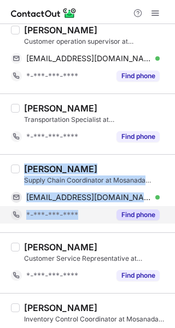
copy div "[PERSON_NAME] Supply Chain Coordinator at Mosanada Logistics Services [EMAIL_AD…"
drag, startPoint x: 24, startPoint y: 165, endPoint x: 93, endPoint y: 208, distance: 81.0
click at [93, 208] on div "[PERSON_NAME] Supply Chain Coordinator at Mosanada Logistics Services [EMAIL_AD…" at bounding box center [94, 193] width 149 height 60
click at [93, 208] on div "*-***-***-****" at bounding box center [60, 214] width 99 height 17
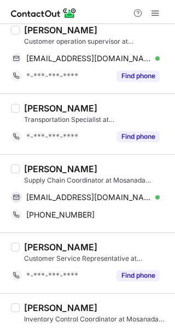
click at [86, 15] on div at bounding box center [87, 12] width 175 height 24
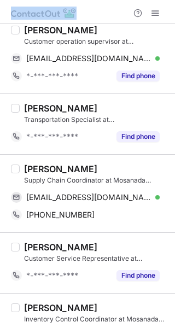
click at [86, 15] on div at bounding box center [87, 12] width 175 height 24
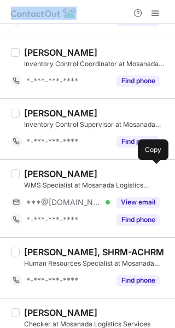
scroll to position [1386, 0]
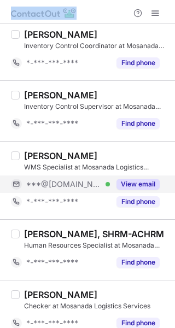
click at [146, 183] on button "View email" at bounding box center [137, 184] width 43 height 11
click at [110, 183] on div "***@[DOMAIN_NAME] Verified" at bounding box center [68, 184] width 84 height 10
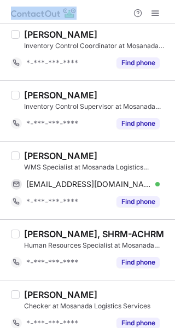
click at [25, 154] on div "[PERSON_NAME]" at bounding box center [60, 155] width 73 height 11
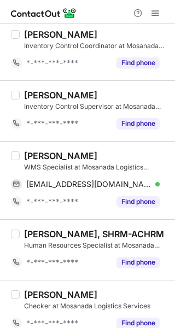
drag, startPoint x: 31, startPoint y: 157, endPoint x: 37, endPoint y: 162, distance: 7.4
click at [31, 158] on div "[PERSON_NAME]" at bounding box center [60, 155] width 73 height 11
click at [34, 160] on div "[PERSON_NAME]" at bounding box center [60, 155] width 73 height 11
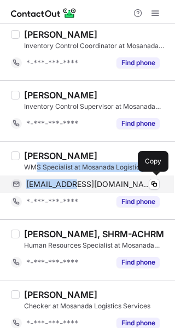
drag, startPoint x: 37, startPoint y: 162, endPoint x: 76, endPoint y: 191, distance: 49.6
click at [76, 191] on div "[PERSON_NAME] WMS Specialist at Mosanada Logistics Services [EMAIL_ADDRESS][DOM…" at bounding box center [94, 180] width 149 height 60
click at [76, 191] on div "[EMAIL_ADDRESS][DOMAIN_NAME] Verified Copy" at bounding box center [85, 183] width 149 height 17
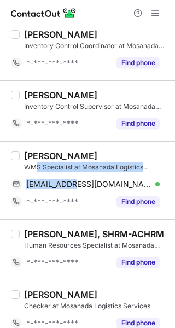
click at [25, 152] on div "[PERSON_NAME]" at bounding box center [60, 155] width 73 height 11
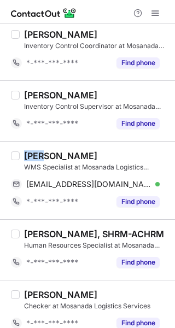
drag, startPoint x: 25, startPoint y: 152, endPoint x: 37, endPoint y: 159, distance: 14.4
click at [32, 157] on div "[PERSON_NAME]" at bounding box center [60, 155] width 73 height 11
click at [87, 210] on div "[PERSON_NAME] WMS Specialist at Mosanada Logistics Services [EMAIL_ADDRESS][DOM…" at bounding box center [87, 180] width 175 height 78
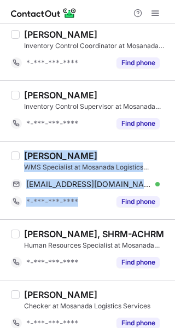
copy div "[PERSON_NAME] WMS Specialist at Mosanada Logistics Services [EMAIL_ADDRESS][DOM…"
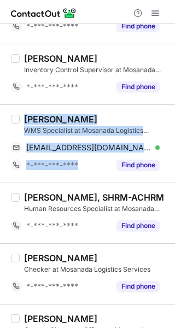
scroll to position [1476, 0]
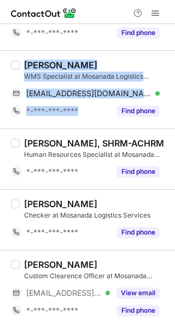
click at [95, 8] on div at bounding box center [87, 12] width 175 height 24
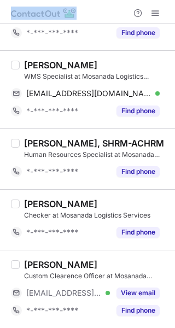
click at [95, 8] on div at bounding box center [87, 12] width 175 height 24
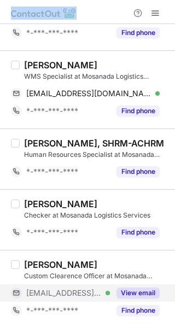
click at [132, 292] on button "View email" at bounding box center [137, 292] width 43 height 11
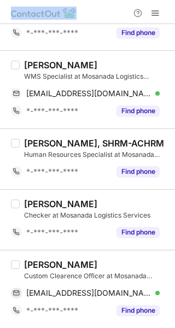
click at [26, 263] on div "[PERSON_NAME]" at bounding box center [60, 264] width 73 height 11
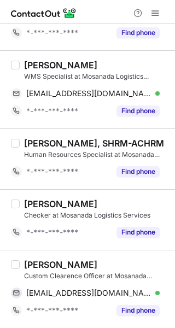
click at [26, 263] on div "[PERSON_NAME]" at bounding box center [60, 264] width 73 height 11
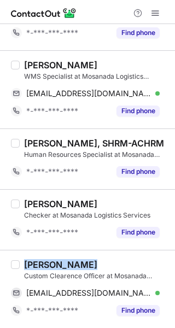
drag, startPoint x: 26, startPoint y: 263, endPoint x: 34, endPoint y: 268, distance: 9.1
click at [33, 267] on div "[PERSON_NAME]" at bounding box center [60, 264] width 73 height 11
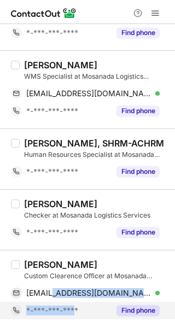
drag, startPoint x: 54, startPoint y: 286, endPoint x: 76, endPoint y: 311, distance: 33.3
click at [76, 311] on div "Ammar Syed Custom Clearence Officer at Mosanada Logistics Services ammar_syed@w…" at bounding box center [94, 289] width 149 height 60
click at [76, 311] on span "*-***-***-****" at bounding box center [52, 310] width 52 height 10
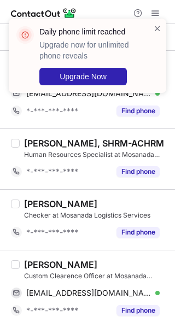
click at [23, 261] on div "Ammar Syed Custom Clearence Officer at Mosanada Logistics Services ammar_syed@w…" at bounding box center [94, 289] width 149 height 60
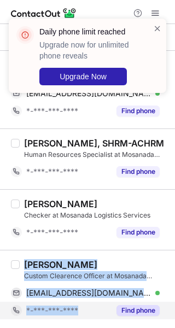
copy div "Ammar Syed Custom Clearence Officer at Mosanada Logistics Services ammar_syed@w…"
drag, startPoint x: 23, startPoint y: 261, endPoint x: 80, endPoint y: 308, distance: 74.5
click at [80, 308] on div "Ammar Syed Custom Clearence Officer at Mosanada Logistics Services ammar_syed@w…" at bounding box center [94, 289] width 149 height 60
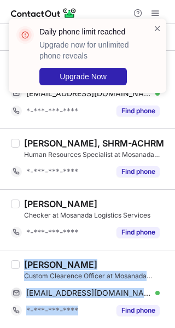
click at [99, 10] on div "Daily phone limit reached Upgrade now for unlimited phone reveals Upgrade Now" at bounding box center [87, 60] width 175 height 105
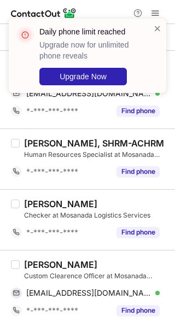
click at [99, 10] on div "Daily phone limit reached Upgrade now for unlimited phone reveals Upgrade Now" at bounding box center [87, 60] width 175 height 105
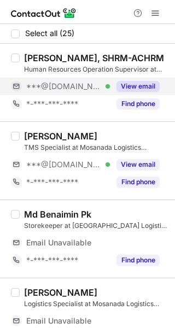
click at [135, 81] on button "View email" at bounding box center [137, 86] width 43 height 11
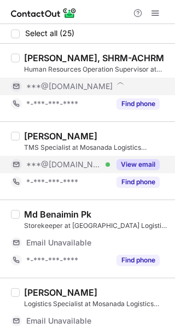
click at [137, 160] on button "View email" at bounding box center [137, 164] width 43 height 11
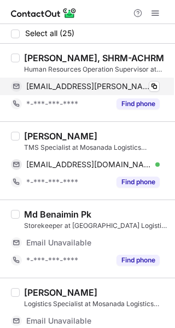
drag, startPoint x: 26, startPoint y: 57, endPoint x: 38, endPoint y: 81, distance: 26.1
click at [27, 62] on div "[PERSON_NAME], SHRM-ACHRM" at bounding box center [94, 57] width 140 height 11
click at [31, 69] on div "Human Resources Operation Supervisor at Mosanada Logistics Services" at bounding box center [96, 69] width 144 height 10
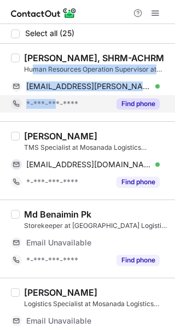
drag, startPoint x: 38, startPoint y: 81, endPoint x: 58, endPoint y: 108, distance: 33.6
click at [58, 113] on div "Joud Shalabi, SHRM-ACHRM Human Resources Operation Supervisor at Mosanada Logis…" at bounding box center [87, 83] width 175 height 78
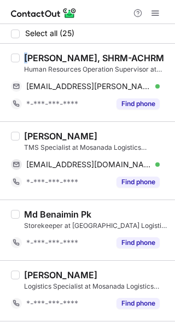
drag, startPoint x: 25, startPoint y: 56, endPoint x: 37, endPoint y: 66, distance: 14.8
click at [34, 63] on div "[PERSON_NAME], SHRM-ACHRM" at bounding box center [94, 57] width 140 height 11
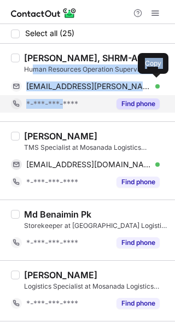
drag, startPoint x: 37, startPoint y: 66, endPoint x: 64, endPoint y: 96, distance: 41.0
click at [64, 96] on div "Joud Shalabi, SHRM-ACHRM Human Resources Operation Supervisor at Mosanada Logis…" at bounding box center [94, 82] width 149 height 60
click at [64, 96] on div "*-***-***-****" at bounding box center [60, 103] width 99 height 17
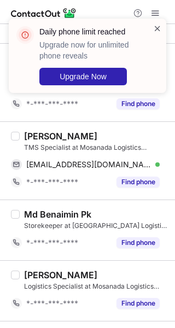
click at [157, 31] on span at bounding box center [157, 28] width 9 height 11
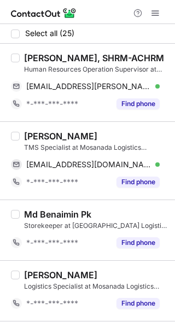
click at [26, 55] on div "[PERSON_NAME], SHRM-ACHRM" at bounding box center [94, 57] width 140 height 11
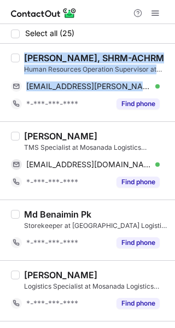
drag, startPoint x: 26, startPoint y: 55, endPoint x: 49, endPoint y: 75, distance: 31.0
click at [49, 75] on div "Joud Shalabi, SHRM-ACHRM Human Resources Operation Supervisor at Mosanada Logis…" at bounding box center [94, 82] width 149 height 60
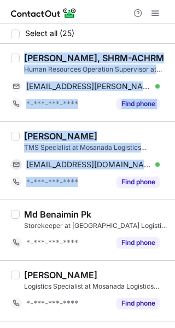
click at [87, 192] on div "Wasid Aslam TMS Specialist at Mosanada Logistics Services wasidaslam1010@gmail.…" at bounding box center [87, 160] width 175 height 78
copy div "Joud Shalabi, SHRM-ACHRM Human Resources Operation Supervisor at Mosanada Logis…"
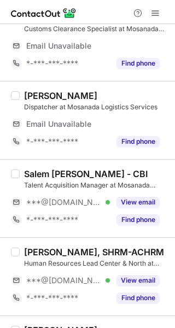
scroll to position [382, 0]
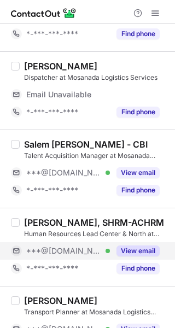
click at [133, 250] on button "View email" at bounding box center [137, 250] width 43 height 11
click at [110, 250] on div "***@[DOMAIN_NAME] Verified" at bounding box center [68, 251] width 84 height 10
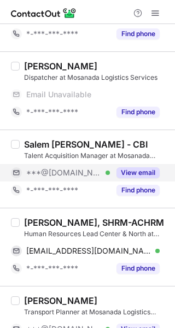
click at [136, 171] on button "View email" at bounding box center [137, 172] width 43 height 11
click at [110, 171] on div "***@[DOMAIN_NAME] Verified" at bounding box center [68, 173] width 84 height 10
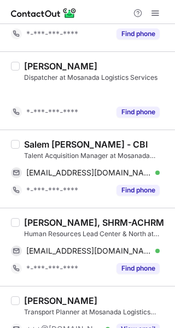
scroll to position [348, 0]
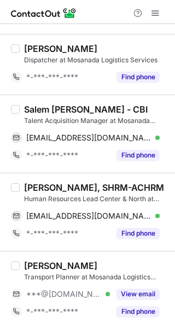
drag, startPoint x: 25, startPoint y: 108, endPoint x: 32, endPoint y: 119, distance: 13.0
click at [25, 108] on div "Salem [PERSON_NAME] - CBI" at bounding box center [85, 109] width 123 height 11
click at [30, 115] on div "[PERSON_NAME] - CBI Talent Acquisition Manager at Mosanada Logistics Services" at bounding box center [96, 115] width 144 height 22
click at [64, 170] on div "[PERSON_NAME] - CBI Talent Acquisition Manager at Mosanada Logistics Services […" at bounding box center [87, 134] width 175 height 78
drag, startPoint x: 25, startPoint y: 109, endPoint x: 36, endPoint y: 108, distance: 11.5
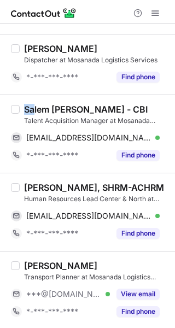
click at [36, 108] on div "Salem [PERSON_NAME] - CBI" at bounding box center [85, 109] width 123 height 11
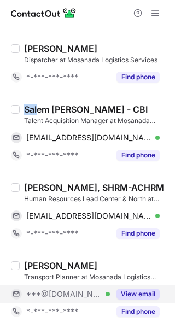
click at [127, 289] on button "View email" at bounding box center [137, 294] width 43 height 11
click at [110, 289] on div "***@[DOMAIN_NAME] Verified" at bounding box center [60, 293] width 99 height 17
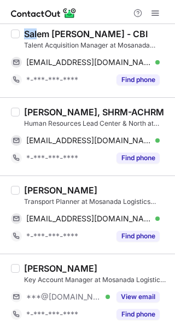
scroll to position [457, 0]
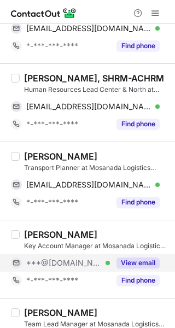
click at [134, 262] on button "View email" at bounding box center [137, 262] width 43 height 11
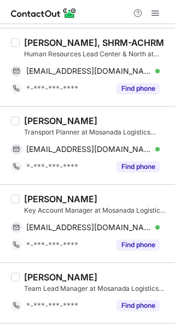
scroll to position [511, 0]
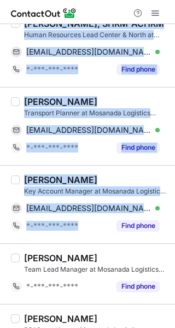
click at [89, 240] on div "Ahmed Saleh Hefni Key Account Manager at Mosanada Logistics Services ahmedh599@…" at bounding box center [87, 204] width 175 height 78
copy div "Salem Alarifi - CBI Talent Acquisition Manager at Mosanada Logistics Services s…"
click at [95, 13] on div at bounding box center [87, 12] width 175 height 24
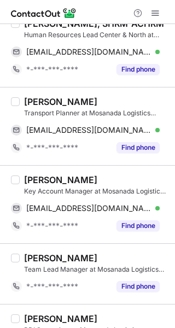
click at [95, 13] on div at bounding box center [87, 12] width 175 height 24
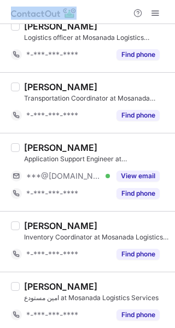
scroll to position [1003, 0]
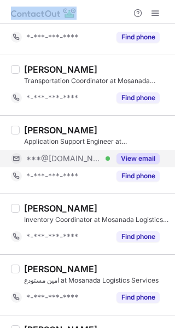
click at [137, 160] on button "View email" at bounding box center [137, 158] width 43 height 11
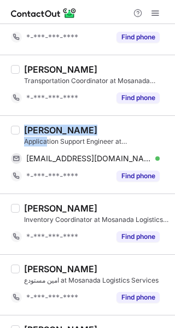
drag, startPoint x: 25, startPoint y: 132, endPoint x: 47, endPoint y: 136, distance: 22.2
click at [47, 136] on div "Zeeshan Arif Application Support Engineer at Mosanada Logistics Services" at bounding box center [96, 136] width 144 height 22
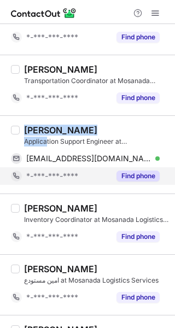
click at [79, 169] on div "*-***-***-****" at bounding box center [60, 175] width 99 height 17
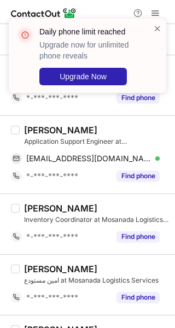
click at [24, 128] on div "Zeeshan Arif" at bounding box center [60, 130] width 73 height 11
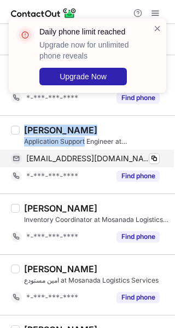
drag, startPoint x: 55, startPoint y: 138, endPoint x: 74, endPoint y: 153, distance: 24.9
click at [74, 153] on div "Zeeshan Arif Application Support Engineer at Mosanada Logistics Services zeesha…" at bounding box center [94, 155] width 149 height 60
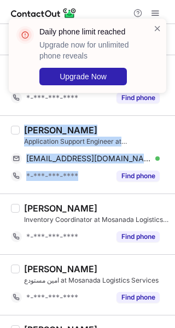
click at [85, 190] on div "Zeeshan Arif Application Support Engineer at Mosanada Logistics Services zeesha…" at bounding box center [87, 154] width 175 height 78
copy div "Zeeshan Arif Application Support Engineer at Mosanada Logistics Services zeesha…"
click at [92, 11] on div "Daily phone limit reached Upgrade now for unlimited phone reveals Upgrade Now" at bounding box center [87, 60] width 175 height 105
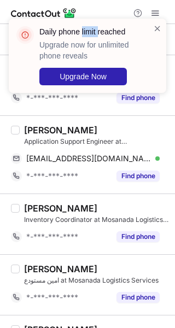
click at [92, 11] on div "Daily phone limit reached Upgrade now for unlimited phone reveals Upgrade Now" at bounding box center [87, 60] width 175 height 105
click at [158, 30] on span at bounding box center [157, 28] width 9 height 11
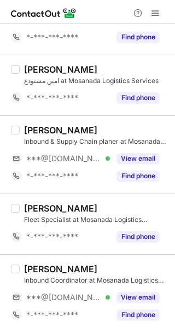
scroll to position [1222, 0]
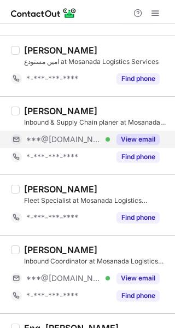
click at [139, 133] on div "View email" at bounding box center [135, 139] width 50 height 17
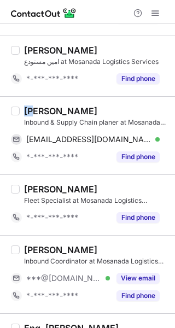
drag, startPoint x: 26, startPoint y: 106, endPoint x: 46, endPoint y: 108, distance: 20.3
click at [37, 108] on div "Tariq Durrani" at bounding box center [60, 110] width 73 height 11
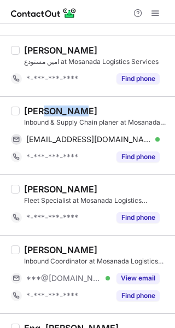
drag, startPoint x: 46, startPoint y: 108, endPoint x: 74, endPoint y: 111, distance: 28.1
click at [74, 111] on div "Tariq Durrani" at bounding box center [60, 110] width 73 height 11
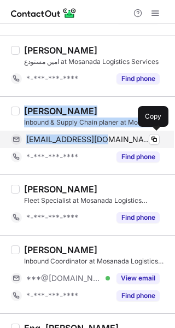
drag, startPoint x: 26, startPoint y: 110, endPoint x: 95, endPoint y: 144, distance: 76.7
click at [95, 144] on div "Tariq Durrani Inbound & Supply Chain planer at Mosanada Logistics Services durr…" at bounding box center [94, 135] width 149 height 60
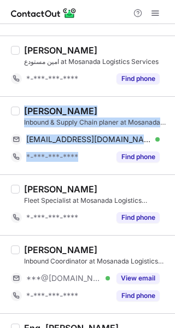
click at [83, 171] on div "Tariq Durrani Inbound & Supply Chain planer at Mosanada Logistics Services durr…" at bounding box center [87, 135] width 175 height 78
copy div "Tariq Durrani Inbound & Supply Chain planer at Mosanada Logistics Services durr…"
click at [107, 13] on div at bounding box center [87, 12] width 175 height 24
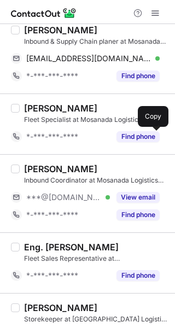
scroll to position [1331, 0]
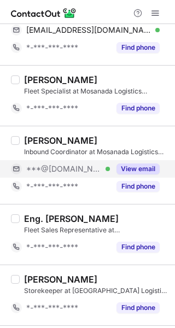
click at [134, 167] on button "View email" at bounding box center [137, 168] width 43 height 11
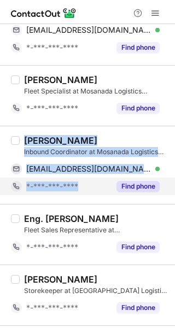
copy div "Ahmed Osman Inbound Coordinator at Mosanada Logistics Services ahso1980@gmail.c…"
drag, startPoint x: 25, startPoint y: 139, endPoint x: 89, endPoint y: 179, distance: 76.1
click at [89, 179] on div "Ahmed Osman Inbound Coordinator at Mosanada Logistics Services ahso1980@gmail.c…" at bounding box center [94, 165] width 149 height 60
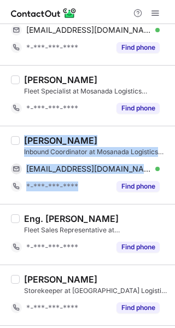
click at [97, 9] on div at bounding box center [87, 12] width 175 height 24
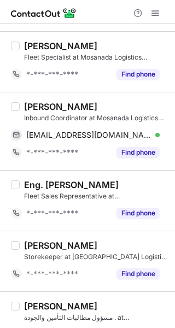
scroll to position [1389, 0]
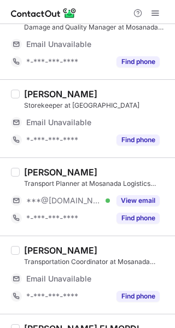
scroll to position [219, 0]
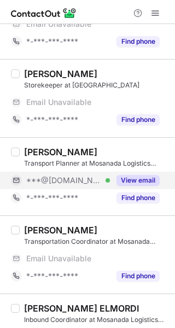
click at [140, 176] on button "View email" at bounding box center [137, 180] width 43 height 11
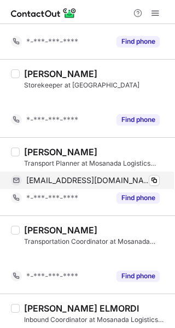
scroll to position [201, 0]
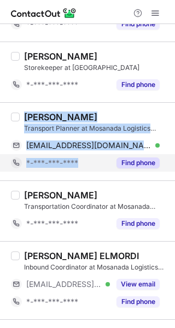
copy div "[PERSON_NAME] Transport Planner at [GEOGRAPHIC_DATA] Logistics Services [EMAIL_…"
drag, startPoint x: 25, startPoint y: 116, endPoint x: 97, endPoint y: 163, distance: 85.6
click at [97, 163] on div "Basma AlQadi Transport Planner at Mosanada Logistics Services basmalqadi34@gmai…" at bounding box center [94, 141] width 149 height 60
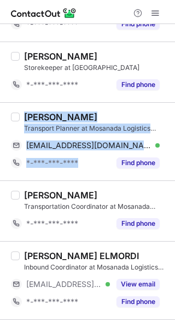
click at [97, 163] on div "*-***-***-****" at bounding box center [68, 163] width 84 height 10
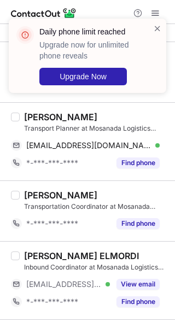
click at [97, 7] on div at bounding box center [87, 12] width 175 height 24
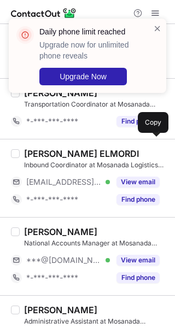
scroll to position [310, 0]
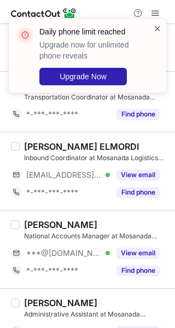
click at [158, 28] on span at bounding box center [157, 28] width 9 height 11
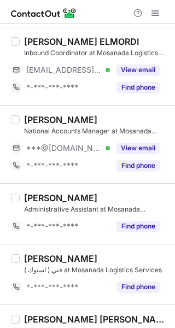
scroll to position [420, 0]
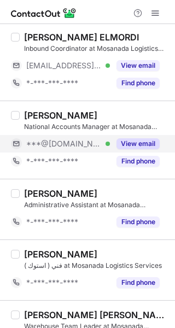
click at [125, 140] on button "View email" at bounding box center [137, 143] width 43 height 11
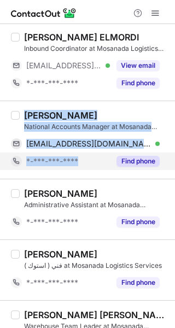
copy div "Ebrahim Masrohi National Accounts Manager at Mosanada Logistics Services imasro…"
drag, startPoint x: 26, startPoint y: 113, endPoint x: 98, endPoint y: 153, distance: 82.2
click at [98, 153] on div "Ebrahim Masrohi National Accounts Manager at Mosanada Logistics Services imasro…" at bounding box center [94, 140] width 149 height 60
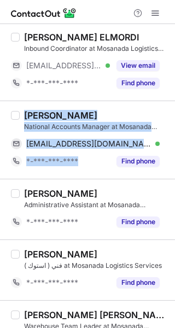
click at [85, 15] on div at bounding box center [87, 12] width 175 height 24
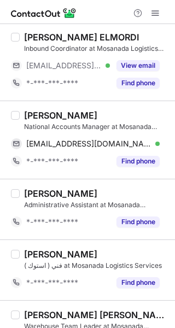
click at [85, 15] on div at bounding box center [87, 12] width 175 height 24
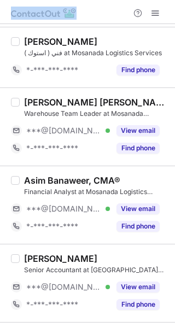
scroll to position [638, 0]
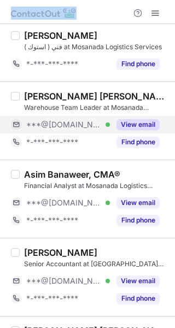
click at [138, 124] on button "View email" at bounding box center [137, 124] width 43 height 11
click at [110, 124] on div "***@gmail.com Verified" at bounding box center [68, 125] width 84 height 10
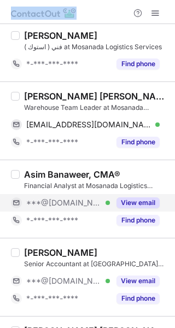
click at [136, 199] on button "View email" at bounding box center [137, 202] width 43 height 11
click at [110, 199] on div "***@hotmail.com Verified" at bounding box center [68, 203] width 84 height 10
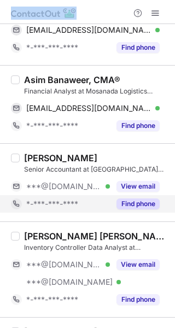
scroll to position [748, 0]
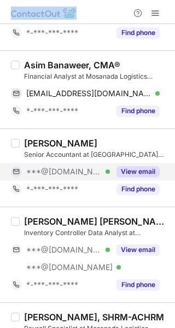
click at [147, 172] on button "View email" at bounding box center [137, 171] width 43 height 11
click at [110, 172] on div "***@gmail.com Verified" at bounding box center [68, 172] width 84 height 10
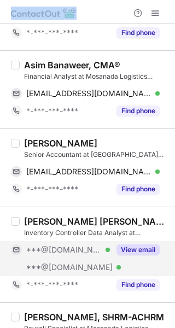
click at [142, 243] on div "View email" at bounding box center [135, 249] width 50 height 17
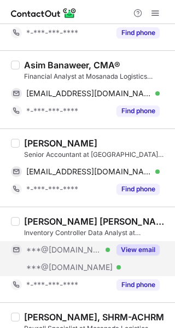
click at [110, 243] on div "***@hotmail.com Verified" at bounding box center [60, 249] width 99 height 17
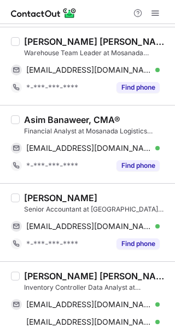
scroll to position [638, 0]
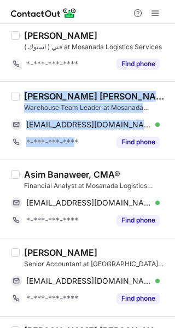
drag, startPoint x: 25, startPoint y: 97, endPoint x: 75, endPoint y: 155, distance: 77.1
click at [75, 155] on div "Mohammad zahid Hussain Warehouse Team Leader at Mosanada Logistics Services mdz…" at bounding box center [87, 120] width 175 height 78
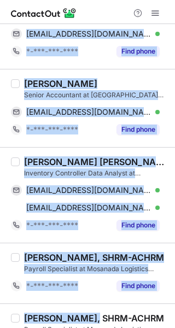
scroll to position [816, 0]
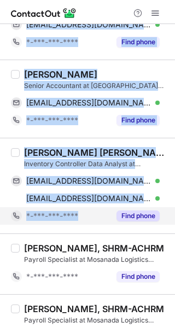
copy div "Mohammad zahid Hussain Warehouse Team Leader at Mosanada Logistics Services mdz…"
drag, startPoint x: 26, startPoint y: 96, endPoint x: 84, endPoint y: 224, distance: 141.1
click at [84, 224] on div "Select all (25) Mohammed Alkatheri Inventory Controller at Mosanada Logistics S…" at bounding box center [87, 89] width 175 height 1763
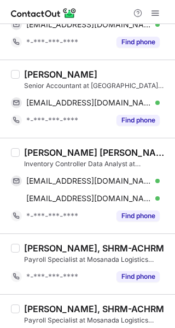
click at [84, 10] on div at bounding box center [87, 12] width 175 height 24
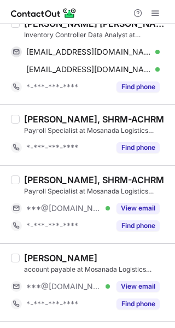
scroll to position [1035, 0]
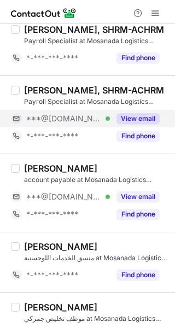
click at [145, 121] on button "View email" at bounding box center [137, 118] width 43 height 11
click at [110, 121] on div "***@[DOMAIN_NAME] Verified" at bounding box center [68, 119] width 84 height 10
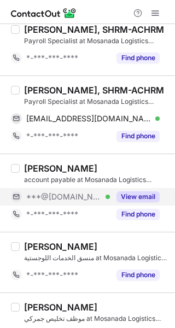
click at [142, 191] on button "View email" at bounding box center [137, 196] width 43 height 11
click at [110, 191] on div "***@[DOMAIN_NAME] Verified" at bounding box center [60, 196] width 99 height 17
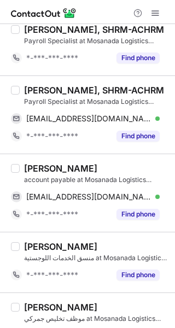
click at [26, 89] on div "Abdulkarim Alharbi, SHRM-ACHRM" at bounding box center [94, 90] width 140 height 11
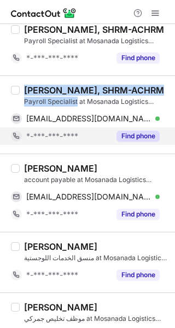
drag, startPoint x: 30, startPoint y: 93, endPoint x: 67, endPoint y: 128, distance: 51.0
click at [64, 116] on div "Abdulkarim Alharbi, SHRM-ACHRM Payroll Specialist at Mosanada Logistics Service…" at bounding box center [94, 115] width 149 height 60
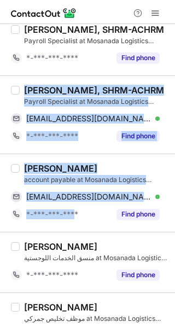
click at [72, 225] on div "Fahad Aldajani account payable at Mosanada Logistics Services fahddajani1@gmail…" at bounding box center [87, 193] width 175 height 78
copy div "Abdulkarim Alharbi, SHRM-ACHRM Payroll Specialist at Mosanada Logistics Service…"
click at [88, 8] on div at bounding box center [87, 12] width 175 height 24
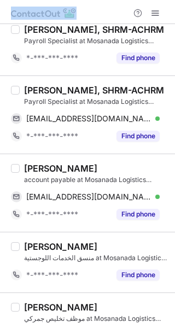
click at [88, 8] on div at bounding box center [87, 12] width 175 height 24
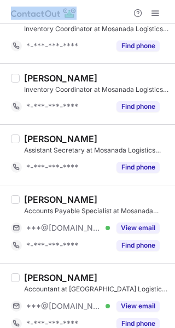
scroll to position [1459, 0]
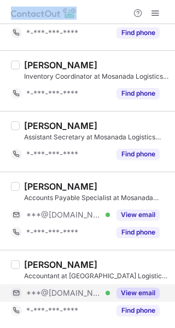
click at [138, 288] on button "View email" at bounding box center [137, 292] width 43 height 11
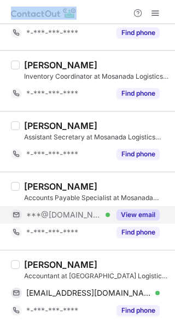
click at [137, 214] on button "View email" at bounding box center [137, 214] width 43 height 11
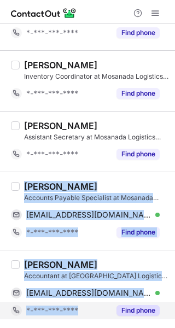
copy div "Aljawharh Alsharif Accounts Payable Specialist at Mosanada Logistics Services j…"
drag, startPoint x: 24, startPoint y: 183, endPoint x: 83, endPoint y: 306, distance: 136.4
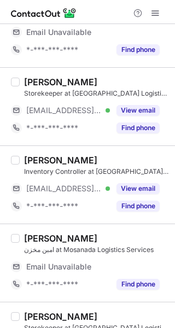
scroll to position [653, 0]
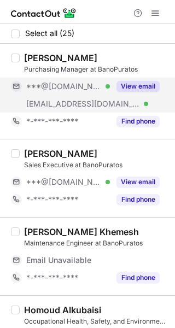
click at [137, 83] on button "View email" at bounding box center [137, 86] width 43 height 11
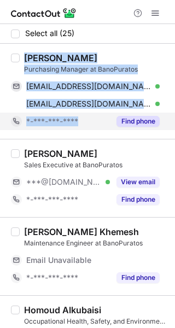
drag, startPoint x: 24, startPoint y: 56, endPoint x: 85, endPoint y: 125, distance: 91.8
click at [85, 125] on div "Iqbal Khan Purchasing Manager at BanoPuratos iqkatana@yahoo.com Verified Copy i…" at bounding box center [94, 91] width 149 height 78
click at [85, 125] on div "*-***-***-****" at bounding box center [68, 121] width 84 height 10
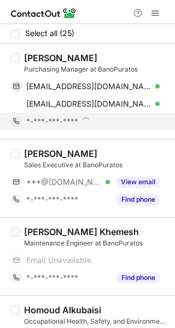
copy div "Find phone"
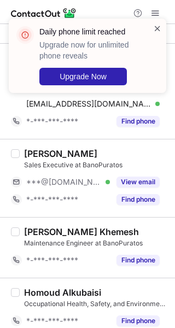
click at [157, 31] on span at bounding box center [157, 28] width 9 height 11
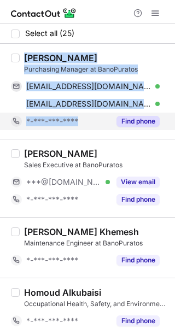
copy div "Iqbal Khan Purchasing Manager at BanoPuratos iqkatana@yahoo.com Verified Copy i…"
drag, startPoint x: 24, startPoint y: 55, endPoint x: 80, endPoint y: 120, distance: 86.0
click at [80, 120] on div "Iqbal Khan Purchasing Manager at BanoPuratos iqkatana@yahoo.com Verified Copy i…" at bounding box center [94, 91] width 149 height 78
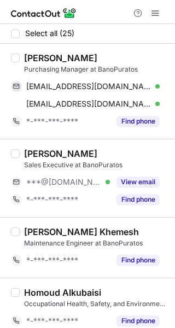
click at [86, 11] on div at bounding box center [87, 12] width 175 height 24
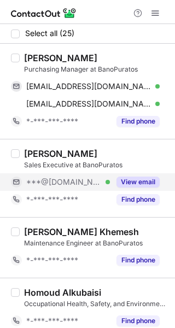
click at [120, 178] on button "View email" at bounding box center [137, 181] width 43 height 11
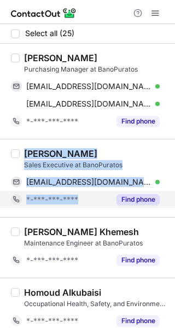
copy div "Mohamad A. Sales Executive at BanoPuratos mhmdsamerawad@gmail.com Verified Copy…"
drag, startPoint x: 26, startPoint y: 155, endPoint x: 84, endPoint y: 202, distance: 74.2
click at [84, 202] on div "Mohamad A. Sales Executive at BanoPuratos mhmdsamerawad@gmail.com Verified Copy…" at bounding box center [94, 178] width 149 height 60
click at [84, 202] on div "*-***-***-****" at bounding box center [68, 200] width 84 height 10
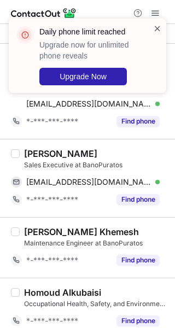
click at [156, 29] on span at bounding box center [157, 28] width 9 height 11
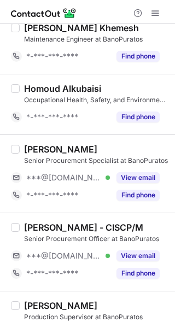
scroll to position [219, 0]
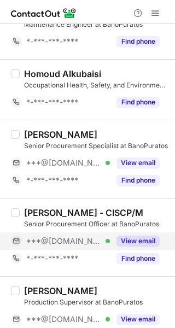
click at [137, 240] on button "View email" at bounding box center [137, 241] width 43 height 11
click at [137, 240] on div "***@[DOMAIN_NAME]" at bounding box center [92, 241] width 133 height 10
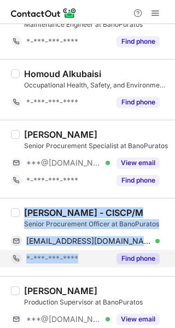
copy div "Abdulrhman Alshehri - CISCP/M Senior Procurement Officer at BanoPuratos alshehr…"
drag, startPoint x: 25, startPoint y: 211, endPoint x: 86, endPoint y: 252, distance: 74.1
click at [86, 252] on div "Abdulrhman Alshehri - CISCP/M Senior Procurement Officer at BanoPuratos alshehr…" at bounding box center [94, 237] width 149 height 60
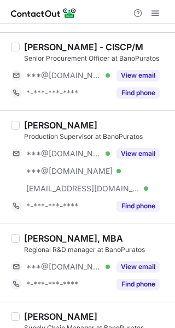
scroll to position [402, 0]
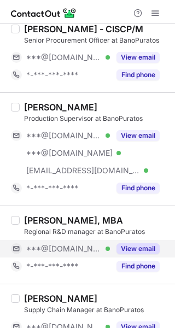
click at [140, 249] on button "View email" at bounding box center [137, 248] width 43 height 11
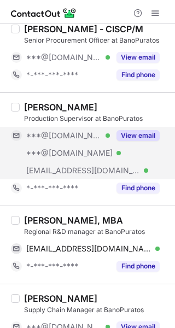
click at [135, 139] on button "View email" at bounding box center [137, 135] width 43 height 11
click at [110, 139] on div "***@[DOMAIN_NAME] Verified" at bounding box center [68, 136] width 84 height 10
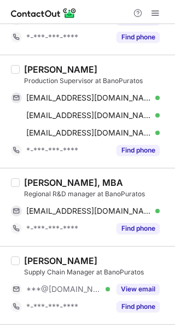
scroll to position [511, 0]
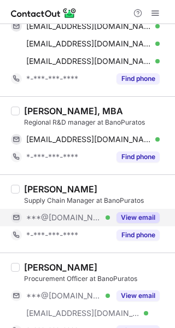
click at [136, 219] on button "View email" at bounding box center [137, 217] width 43 height 11
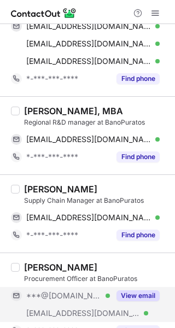
click at [132, 295] on button "View email" at bounding box center [137, 295] width 43 height 11
click at [110, 295] on div "***@[DOMAIN_NAME] Verified" at bounding box center [68, 296] width 84 height 10
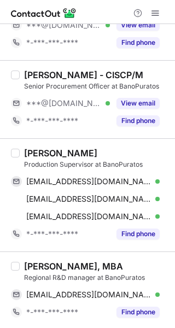
scroll to position [348, 0]
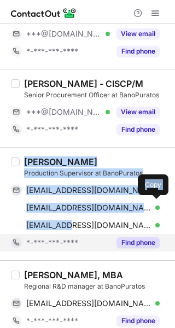
drag, startPoint x: 25, startPoint y: 162, endPoint x: 85, endPoint y: 247, distance: 103.9
click at [80, 234] on div "Abdelrahman Radaideh Production Supervisor at BanoPuratos black_18_2007@yahoo.c…" at bounding box center [94, 203] width 149 height 95
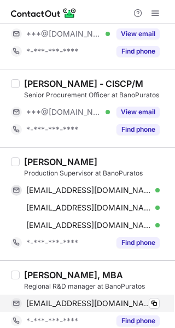
drag, startPoint x: 85, startPoint y: 247, endPoint x: 117, endPoint y: 309, distance: 69.7
click at [119, 310] on div "aymanayoub1990@gmail.com Verified Copy" at bounding box center [85, 303] width 149 height 17
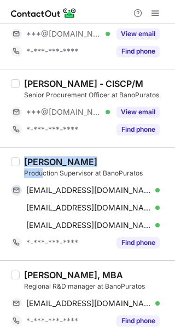
drag, startPoint x: 24, startPoint y: 162, endPoint x: 55, endPoint y: 177, distance: 34.0
click at [43, 170] on div "Abdelrahman Radaideh Production Supervisor at BanoPuratos" at bounding box center [96, 167] width 144 height 22
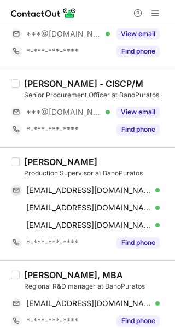
click at [51, 174] on div "Production Supervisor at BanoPuratos" at bounding box center [96, 173] width 144 height 10
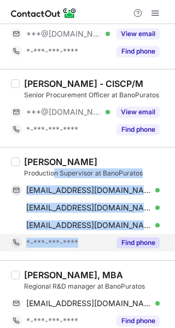
drag, startPoint x: 55, startPoint y: 177, endPoint x: 87, endPoint y: 239, distance: 69.9
click at [87, 239] on div "Abdelrahman Radaideh Production Supervisor at BanoPuratos black_18_2007@yahoo.c…" at bounding box center [94, 203] width 149 height 95
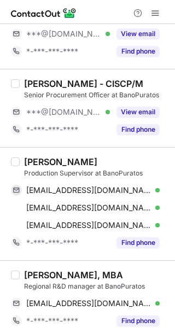
click at [25, 160] on div "Abdelrahman Radaideh" at bounding box center [60, 161] width 73 height 11
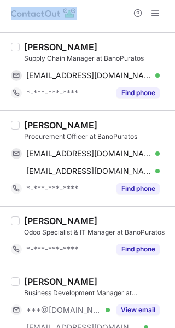
scroll to position [717, 0]
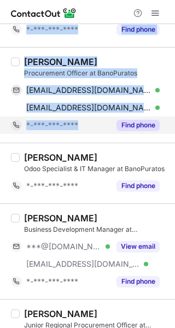
copy div "Abdelrahman Radaideh Production Supervisor at BanoPuratos black_18_2007@yahoo.c…"
drag, startPoint x: 25, startPoint y: 160, endPoint x: 83, endPoint y: 132, distance: 64.5
click at [83, 132] on div "Select all (25) Iqbal Khan Purchasing Manager at BanoPuratos ***@yahoo.com Veri…" at bounding box center [87, 311] width 175 height 2008
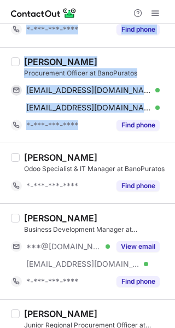
click at [84, 10] on div at bounding box center [87, 12] width 175 height 24
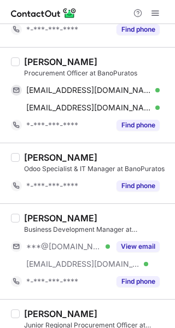
click at [84, 10] on div at bounding box center [87, 12] width 175 height 24
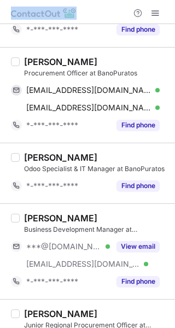
click at [105, 12] on div at bounding box center [87, 12] width 175 height 24
click at [91, 5] on div at bounding box center [87, 12] width 175 height 24
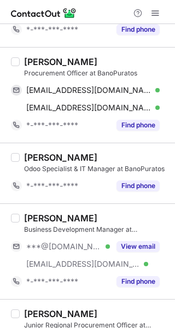
click at [91, 5] on div at bounding box center [87, 12] width 175 height 24
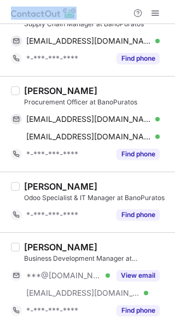
scroll to position [662, 0]
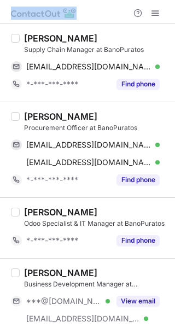
click at [90, 9] on div at bounding box center [87, 12] width 175 height 24
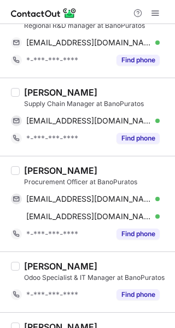
scroll to position [608, 0]
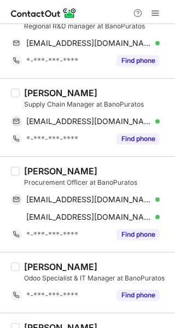
click at [89, 10] on div at bounding box center [87, 12] width 175 height 24
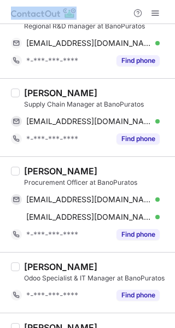
click at [89, 10] on div at bounding box center [87, 12] width 175 height 24
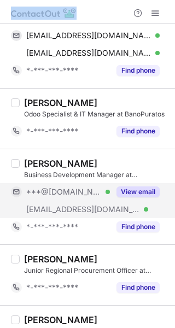
scroll to position [826, 0]
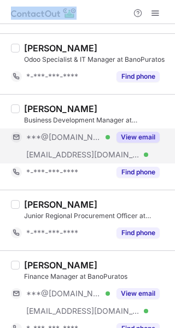
click at [140, 137] on button "View email" at bounding box center [137, 137] width 43 height 11
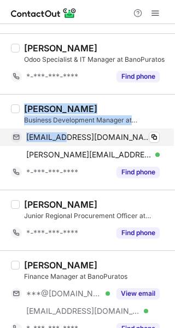
drag, startPoint x: 25, startPoint y: 108, endPoint x: 70, endPoint y: 137, distance: 53.8
click at [63, 132] on div "Sarah Zaza Business Development Manager at BanoPuratos sarahelzaza@gmail.com Ve…" at bounding box center [94, 142] width 149 height 78
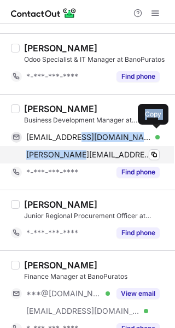
click at [85, 154] on div "sarahelzaza@gmail.com Verified Copy sarah@banopuratos.com Verified Copy" at bounding box center [85, 145] width 149 height 35
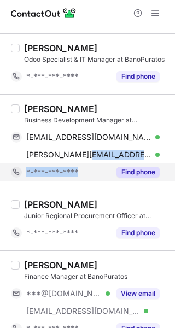
drag, startPoint x: 92, startPoint y: 162, endPoint x: 96, endPoint y: 169, distance: 7.9
click at [96, 169] on div "Sarah Zaza Business Development Manager at BanoPuratos sarahelzaza@gmail.com Ve…" at bounding box center [94, 142] width 149 height 78
click at [96, 169] on div "*-***-***-****" at bounding box center [68, 172] width 84 height 10
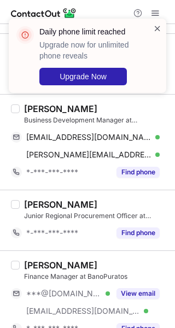
click at [159, 27] on span at bounding box center [157, 28] width 9 height 11
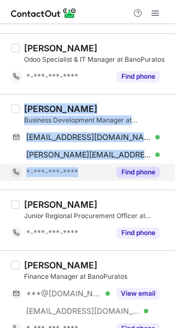
drag, startPoint x: 25, startPoint y: 109, endPoint x: 97, endPoint y: 172, distance: 96.1
click at [97, 172] on div "Sarah Zaza Business Development Manager at BanoPuratos sarahelzaza@gmail.com Ve…" at bounding box center [94, 142] width 149 height 78
copy div "Sarah Zaza Business Development Manager at BanoPuratos sarahelzaza@gmail.com Ve…"
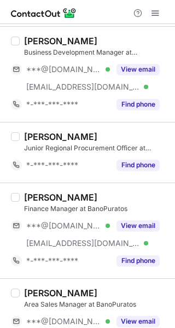
scroll to position [949, 0]
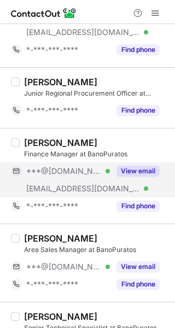
click at [130, 173] on button "View email" at bounding box center [137, 171] width 43 height 11
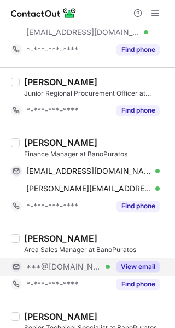
click at [133, 262] on button "View email" at bounding box center [137, 266] width 43 height 11
click at [110, 262] on div "***@[DOMAIN_NAME] Verified" at bounding box center [68, 267] width 84 height 10
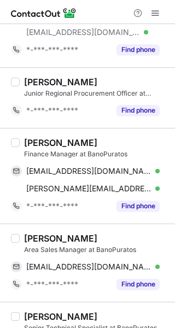
click at [26, 144] on div "[PERSON_NAME]" at bounding box center [60, 142] width 73 height 11
click at [30, 147] on div "Muhammad Nouman Naeem" at bounding box center [60, 142] width 73 height 11
click at [37, 153] on div "Finance Manager at BanoPuratos" at bounding box center [96, 154] width 144 height 10
click at [43, 160] on div "Muhammad Nouman Naeem Finance Manager at BanoPuratos linknouman@gmail.com Verif…" at bounding box center [94, 176] width 149 height 78
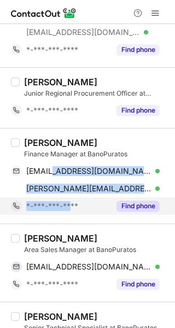
drag, startPoint x: 57, startPoint y: 180, endPoint x: 70, endPoint y: 207, distance: 30.3
click at [70, 207] on div "Muhammad Nouman Naeem Finance Manager at BanoPuratos linknouman@gmail.com Verif…" at bounding box center [94, 176] width 149 height 78
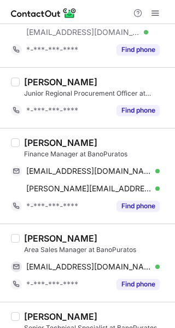
drag, startPoint x: 26, startPoint y: 142, endPoint x: 46, endPoint y: 153, distance: 23.0
click at [27, 142] on div "Muhammad Nouman Naeem" at bounding box center [60, 142] width 73 height 11
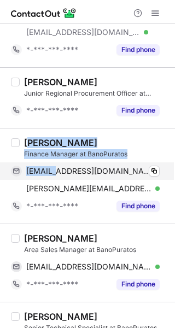
drag, startPoint x: 46, startPoint y: 153, endPoint x: 64, endPoint y: 175, distance: 28.3
click at [60, 169] on div "Muhammad Nouman Naeem Finance Manager at BanoPuratos linknouman@gmail.com Verif…" at bounding box center [94, 176] width 149 height 78
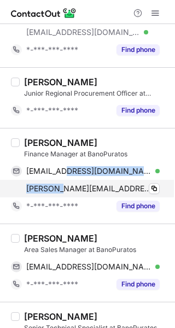
drag, startPoint x: 64, startPoint y: 175, endPoint x: 71, endPoint y: 186, distance: 13.0
click at [69, 184] on div "linknouman@gmail.com Verified Copy mnaeem@banopuratos.com Verified Copy" at bounding box center [85, 179] width 149 height 35
drag, startPoint x: 81, startPoint y: 203, endPoint x: 70, endPoint y: 187, distance: 18.8
click at [81, 203] on div "*-***-***-****" at bounding box center [68, 206] width 84 height 10
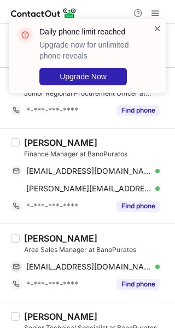
click at [155, 28] on span at bounding box center [157, 28] width 9 height 11
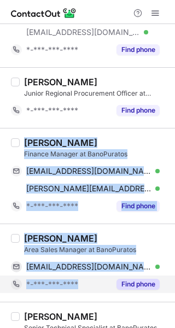
copy div "Muhammad Nouman Naeem Finance Manager at BanoPuratos linknouman@gmail.com Verif…"
drag, startPoint x: 26, startPoint y: 138, endPoint x: 103, endPoint y: 282, distance: 163.8
click at [103, 282] on div "Select all (25) Iqbal Khan Purchasing Manager at BanoPuratos ***@yahoo.com Veri…" at bounding box center [87, 79] width 175 height 2008
click at [103, 282] on div "*-***-***-****" at bounding box center [68, 284] width 84 height 10
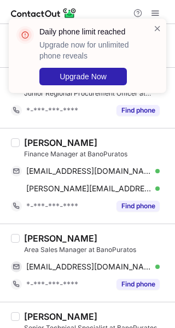
click at [94, 7] on div at bounding box center [87, 12] width 175 height 24
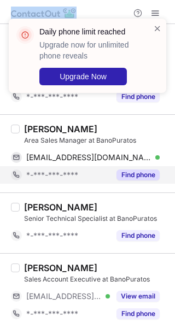
scroll to position [1113, 0]
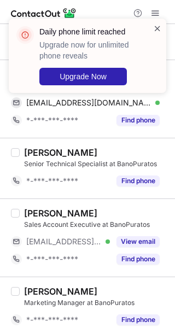
click at [157, 30] on span at bounding box center [157, 28] width 9 height 11
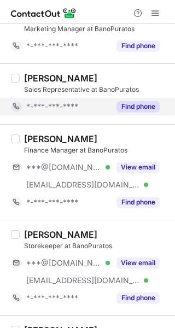
scroll to position [1440, 0]
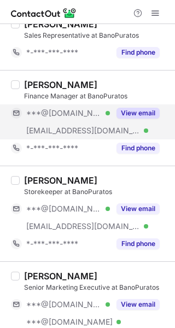
click at [136, 114] on button "View email" at bounding box center [137, 113] width 43 height 11
click at [136, 114] on div "***@[DOMAIN_NAME]" at bounding box center [92, 113] width 133 height 10
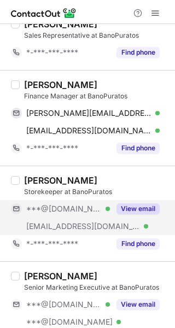
click at [127, 210] on button "View email" at bounding box center [137, 208] width 43 height 11
click at [110, 210] on div "***@gmail.com Verified" at bounding box center [68, 209] width 84 height 10
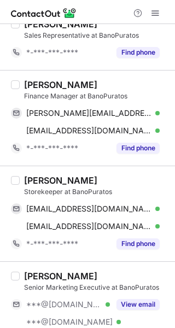
scroll to position [1495, 0]
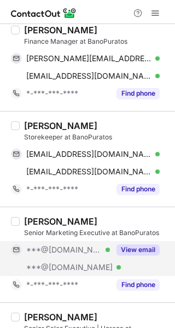
click at [146, 247] on button "View email" at bounding box center [137, 249] width 43 height 11
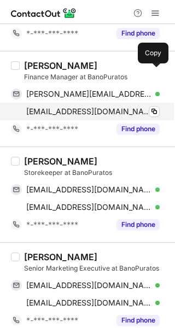
scroll to position [1440, 0]
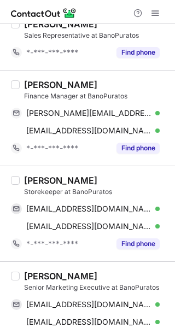
click at [25, 83] on div "Khaled Sara" at bounding box center [60, 84] width 73 height 11
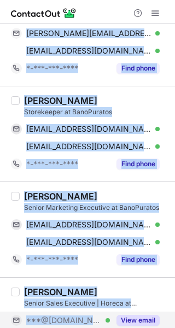
scroll to position [1546, 0]
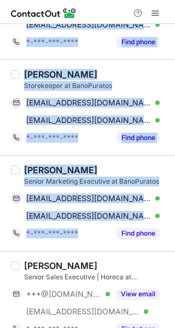
drag, startPoint x: 25, startPoint y: 85, endPoint x: 93, endPoint y: 249, distance: 177.4
click at [93, 249] on div "Iman Kaddoura Senior Marketing Executive at BanoPuratos imankaddoura@hotmail.co…" at bounding box center [87, 203] width 175 height 96
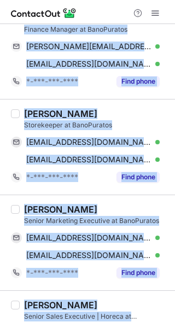
scroll to position [1569, 0]
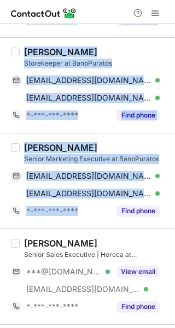
drag, startPoint x: 25, startPoint y: 88, endPoint x: 95, endPoint y: 222, distance: 151.0
copy div "Khaled Sara Finance Manager at BanoPuratos khalid.busara@yahoo.com Verified Cop…"
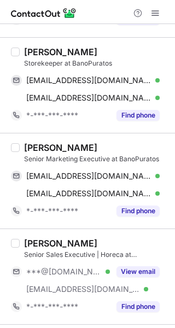
click at [97, 5] on div at bounding box center [87, 12] width 175 height 24
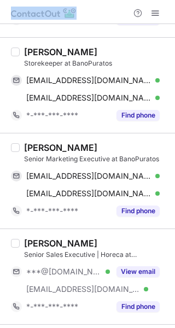
click at [86, 9] on div at bounding box center [87, 12] width 175 height 24
click at [93, 3] on div at bounding box center [87, 12] width 175 height 24
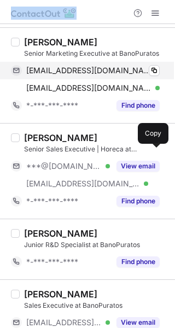
scroll to position [1678, 0]
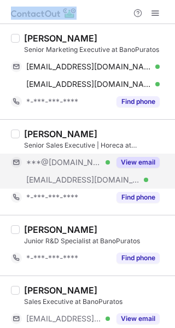
click at [134, 162] on button "View email" at bounding box center [137, 162] width 43 height 11
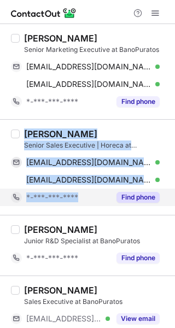
drag, startPoint x: 26, startPoint y: 132, endPoint x: 84, endPoint y: 192, distance: 84.2
click at [84, 192] on div "Nabeel Basheer Senior Sales Executive | Horeca at BanoPuratos nab_eell@hotmail.…" at bounding box center [94, 167] width 149 height 78
copy div "Nabeel Basheer Senior Sales Executive | Horeca at BanoPuratos nab_eell@hotmail.…"
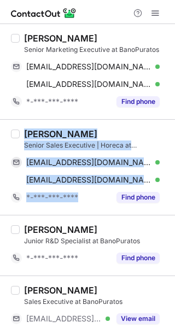
click at [104, 8] on div at bounding box center [87, 12] width 175 height 24
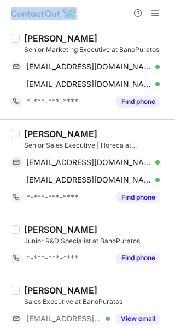
click at [104, 8] on div at bounding box center [87, 12] width 175 height 24
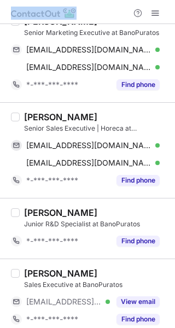
scroll to position [1704, 0]
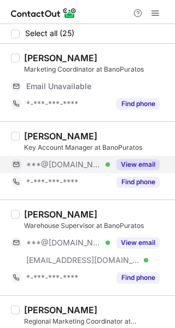
click at [126, 163] on button "View email" at bounding box center [137, 164] width 43 height 11
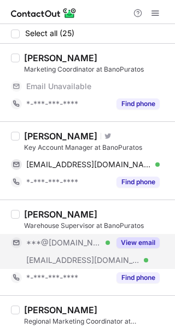
click at [138, 241] on button "View email" at bounding box center [137, 242] width 43 height 11
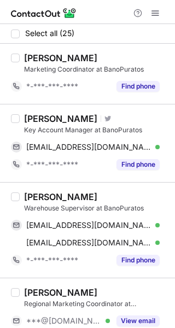
click at [26, 120] on div "[PERSON_NAME]" at bounding box center [60, 118] width 73 height 11
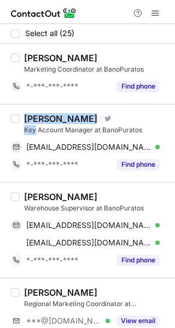
drag, startPoint x: 26, startPoint y: 120, endPoint x: 34, endPoint y: 130, distance: 13.2
click at [33, 130] on div "[PERSON_NAME] Visit Twitter profile Key Account Manager at BanoPuratos" at bounding box center [96, 124] width 144 height 22
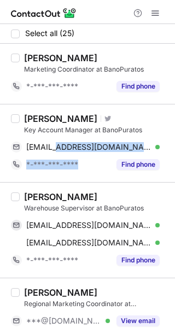
drag, startPoint x: 53, startPoint y: 149, endPoint x: 86, endPoint y: 178, distance: 43.4
click at [86, 178] on div "[PERSON_NAME] Visit Twitter profile Key Account Manager at BanoPuratos [EMAIL_A…" at bounding box center [87, 143] width 175 height 78
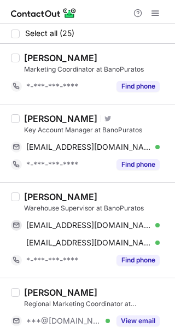
click at [25, 119] on div "[PERSON_NAME]" at bounding box center [60, 118] width 73 height 11
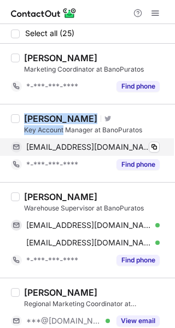
drag, startPoint x: 25, startPoint y: 119, endPoint x: 45, endPoint y: 140, distance: 30.1
click at [43, 136] on div "[PERSON_NAME] Visit Twitter profile Key Account Manager at BanoPuratos [EMAIL_A…" at bounding box center [94, 143] width 149 height 60
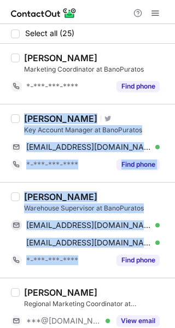
click at [83, 273] on div "[PERSON_NAME] Warehouse Supervisor at BanoPuratos [EMAIL_ADDRESS][DOMAIN_NAME] …" at bounding box center [87, 230] width 175 height 96
copy div "[PERSON_NAME] Visit Twitter profile Key Account Manager at BanoPuratos [EMAIL_A…"
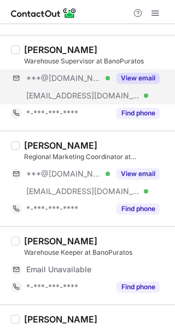
scroll to position [219, 0]
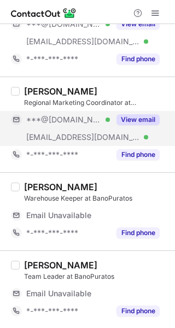
click at [147, 122] on button "View email" at bounding box center [137, 119] width 43 height 11
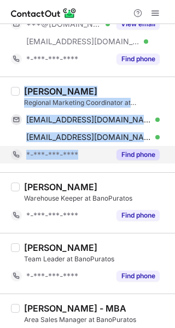
drag, startPoint x: 43, startPoint y: 104, endPoint x: 97, endPoint y: 149, distance: 69.9
click at [99, 148] on div "[PERSON_NAME] Regional Marketing Coordinator at BanoPuratos [EMAIL_ADDRESS][DOM…" at bounding box center [94, 125] width 149 height 78
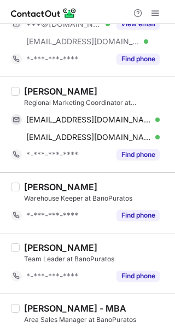
click at [105, 15] on div "Help & Support" at bounding box center [87, 12] width 175 height 24
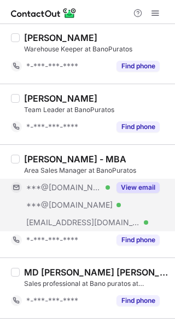
scroll to position [382, 0]
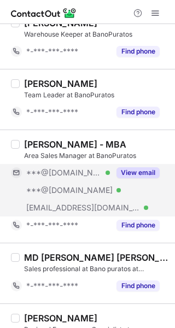
click at [140, 170] on button "View email" at bounding box center [137, 172] width 43 height 11
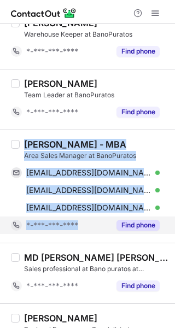
copy div "[PERSON_NAME] - MBA Area Sales Manager at BanoPuratos [EMAIL_ADDRESS][DOMAIN_NA…"
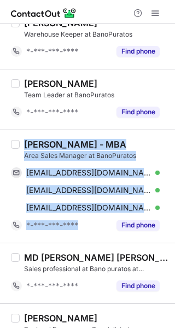
drag, startPoint x: 25, startPoint y: 145, endPoint x: 36, endPoint y: 246, distance: 102.2
click at [78, 231] on div "[PERSON_NAME] - MBA Area Sales Manager at BanoPuratos [EMAIL_ADDRESS][DOMAIN_NA…" at bounding box center [94, 186] width 149 height 95
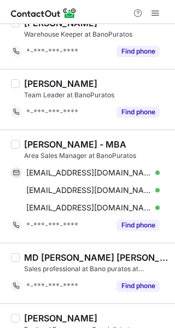
click at [108, 10] on div "Help & Support" at bounding box center [87, 12] width 175 height 24
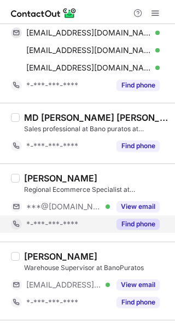
scroll to position [546, 0]
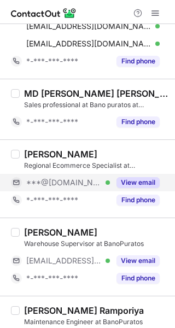
click at [140, 183] on button "View email" at bounding box center [137, 182] width 43 height 11
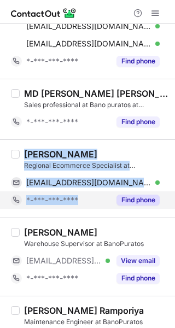
copy div "[PERSON_NAME] Regional Ecommerce Specialist at BanoPuratos [EMAIL_ADDRESS][DOMA…"
drag, startPoint x: 26, startPoint y: 153, endPoint x: 61, endPoint y: 207, distance: 64.3
click at [69, 202] on div "[PERSON_NAME] Regional Ecommerce Specialist at BanoPuratos [EMAIL_ADDRESS][DOMA…" at bounding box center [94, 179] width 149 height 60
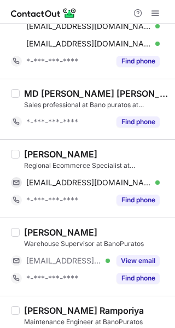
click at [108, 8] on div "Help & Support" at bounding box center [87, 12] width 175 height 24
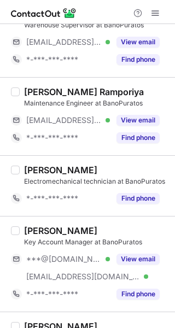
scroll to position [820, 0]
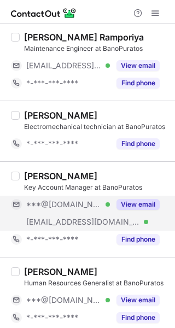
click at [144, 207] on button "View email" at bounding box center [137, 204] width 43 height 11
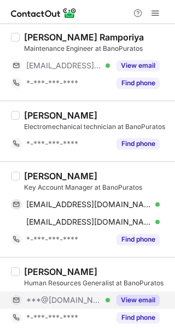
drag, startPoint x: 146, startPoint y: 296, endPoint x: 102, endPoint y: 242, distance: 69.9
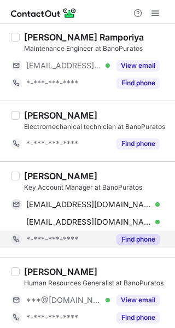
click at [146, 295] on button "View email" at bounding box center [137, 300] width 43 height 11
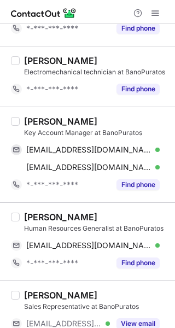
scroll to position [929, 0]
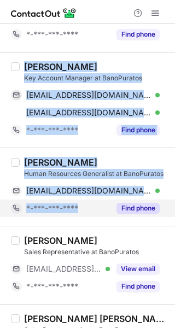
copy div "[PERSON_NAME] Key Account Manager at BanoPuratos [EMAIL_ADDRESS][DOMAIN_NAME] V…"
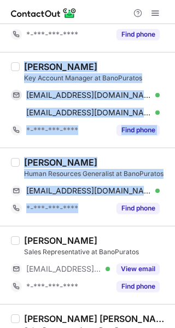
drag, startPoint x: 26, startPoint y: 64, endPoint x: 4, endPoint y: 235, distance: 171.9
click at [75, 211] on div "Select all (25) Ahmad Mansour Marketing Coordinator at BanoPuratos ***@banopura…" at bounding box center [87, 107] width 175 height 2025
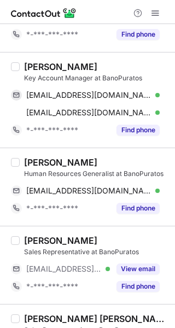
click at [103, 12] on div "Help & Support" at bounding box center [87, 12] width 175 height 24
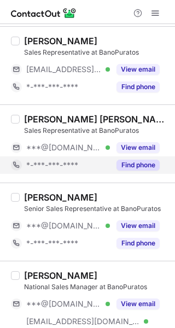
scroll to position [1147, 0]
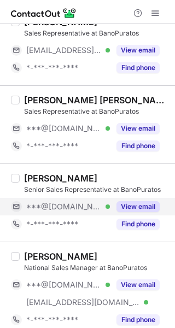
click at [148, 201] on button "View email" at bounding box center [137, 206] width 43 height 11
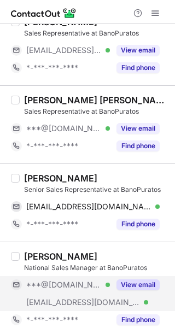
click at [154, 286] on button "View email" at bounding box center [137, 284] width 43 height 11
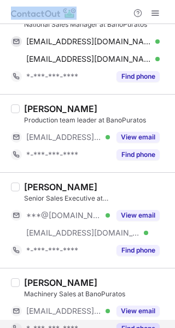
scroll to position [1481, 0]
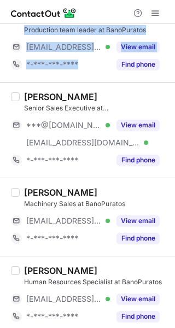
drag, startPoint x: 25, startPoint y: 175, endPoint x: 92, endPoint y: 80, distance: 117.2
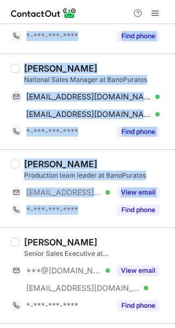
scroll to position [1317, 0]
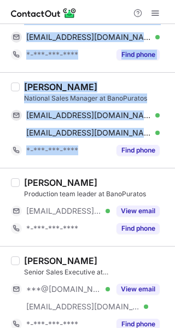
click at [99, 162] on div "Sreeny Vallabh National Sales Manager at BanoPuratos sreenivallabh@gmail.com Ve…" at bounding box center [87, 120] width 175 height 96
copy div "Abdul Wadood Senior Sales Representative at BanoPuratos abdulwadoodiilm@gmail.c…"
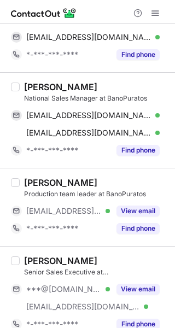
click at [106, 10] on div "Help & Support" at bounding box center [87, 12] width 175 height 24
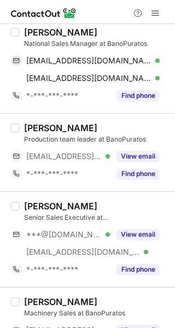
scroll to position [1426, 0]
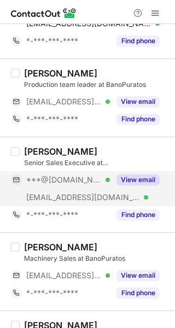
click at [142, 182] on button "View email" at bounding box center [137, 179] width 43 height 11
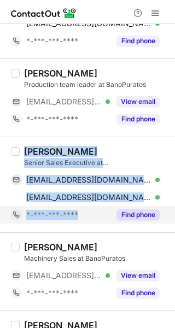
copy div "Hermie Flores Senior Sales Executive at BanoPuratos deviljade_11@yahoo.com Veri…"
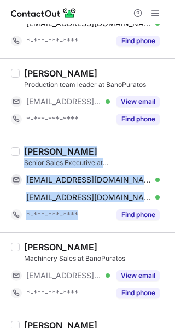
drag, startPoint x: 24, startPoint y: 148, endPoint x: 58, endPoint y: 234, distance: 92.7
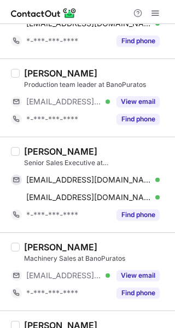
click at [88, 9] on div "Help & Support" at bounding box center [87, 12] width 175 height 24
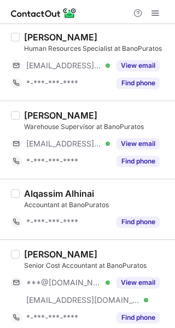
scroll to position [1721, 0]
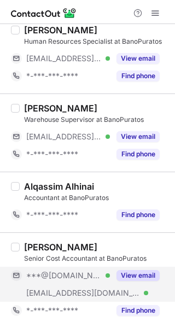
click at [137, 270] on div "View email" at bounding box center [135, 275] width 50 height 17
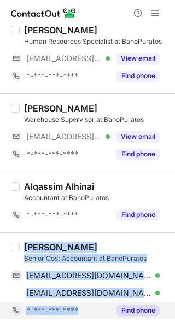
copy div "Manzoor Tharuvara Senior Cost Accountant at BanoPuratos manzoortharuvara@gmail.…"
drag, startPoint x: 26, startPoint y: 246, endPoint x: 42, endPoint y: 315, distance: 70.6
click at [55, 312] on div "Manzoor Tharuvara Senior Cost Accountant at BanoPuratos manzoortharuvara@gmail.…" at bounding box center [94, 281] width 149 height 78
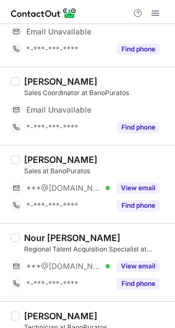
scroll to position [109, 0]
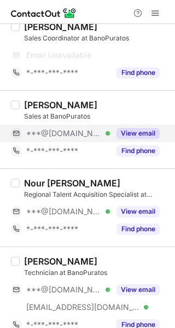
drag, startPoint x: 140, startPoint y: 135, endPoint x: 146, endPoint y: 187, distance: 52.2
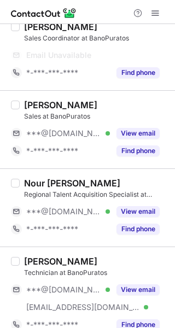
click at [140, 134] on button "View email" at bounding box center [137, 133] width 43 height 11
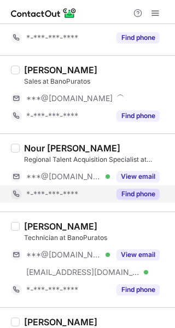
scroll to position [92, 0]
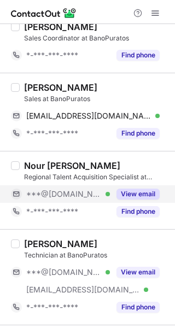
click at [148, 195] on button "View email" at bounding box center [137, 194] width 43 height 11
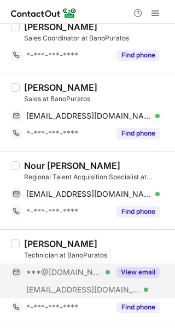
click at [148, 275] on button "View email" at bounding box center [137, 272] width 43 height 11
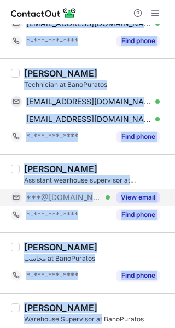
scroll to position [275, 0]
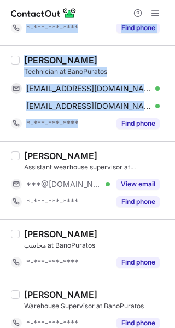
copy div "Razan Youssef Sales at BanoPuratos raz_x1@yahoo.com Verified Copy *-***-***-***…"
drag, startPoint x: 25, startPoint y: 89, endPoint x: 81, endPoint y: 140, distance: 75.8
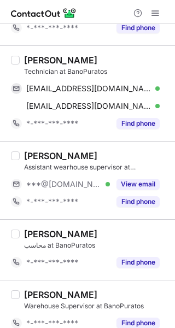
click at [106, 14] on div "Help & Support" at bounding box center [87, 12] width 175 height 24
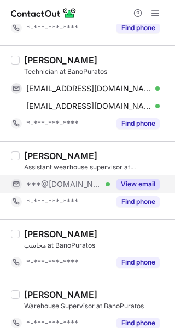
click at [130, 185] on button "View email" at bounding box center [137, 184] width 43 height 11
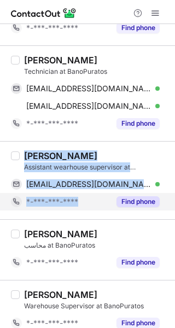
copy div "Abdallah Afalki Assistant wearhouse supervisor at BanoPuratos aafalki@gmail.com…"
drag, startPoint x: 25, startPoint y: 157, endPoint x: 81, endPoint y: 206, distance: 74.7
click at [81, 206] on div "Abdallah Afalki Assistant wearhouse supervisor at BanoPuratos aafalki@gmail.com…" at bounding box center [94, 180] width 149 height 60
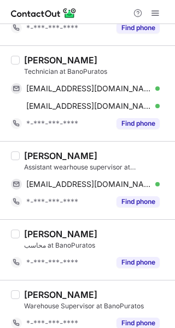
click at [93, 9] on div "Help & Support" at bounding box center [87, 12] width 175 height 24
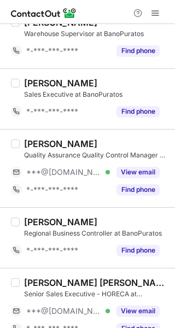
scroll to position [549, 0]
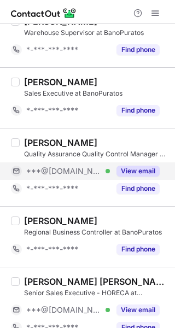
click at [128, 171] on button "View email" at bounding box center [137, 171] width 43 height 11
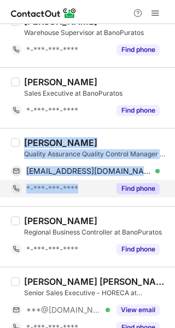
copy div "FAHD M. Quality Assurance Quality Control Manager at BanoPuratos fahadk073@gmai…"
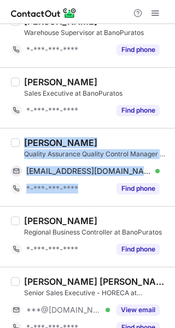
drag, startPoint x: 28, startPoint y: 146, endPoint x: 57, endPoint y: 208, distance: 68.2
click at [81, 192] on div "FAHD M. Quality Assurance Quality Control Manager at BanoPuratos fahadk073@gmai…" at bounding box center [94, 167] width 149 height 60
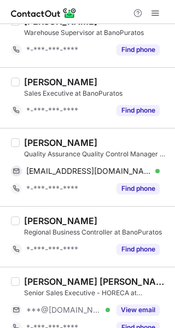
click at [88, 9] on div "Help & Support" at bounding box center [87, 12] width 175 height 24
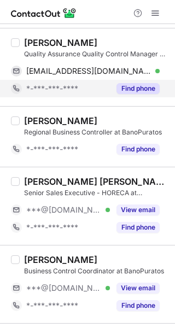
scroll to position [658, 0]
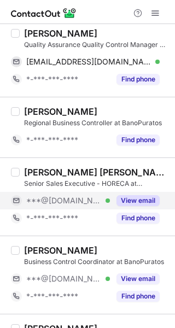
click at [148, 200] on button "View email" at bounding box center [137, 200] width 43 height 11
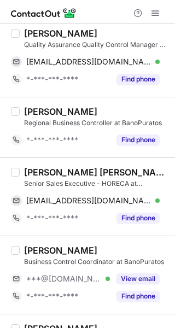
drag, startPoint x: 144, startPoint y: 272, endPoint x: 136, endPoint y: 264, distance: 11.2
click at [144, 274] on div "View email" at bounding box center [135, 278] width 50 height 17
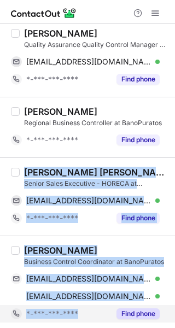
copy div "Abdulla Abdul Nisthar Senior Sales Executive - HORECA at BanoPuratos abdullaabd…"
drag, startPoint x: 25, startPoint y: 174, endPoint x: 49, endPoint y: 309, distance: 137.6
click at [84, 307] on div "Select all (25) Salah Yaseen Senior Account Executive at BanoPuratos *-***-***-…" at bounding box center [87, 282] width 175 height 1833
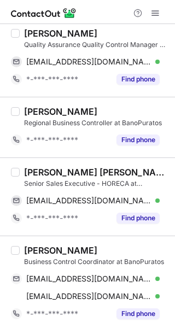
click at [109, 10] on div "Help & Support" at bounding box center [87, 12] width 175 height 24
click at [102, 13] on div "Help & Support" at bounding box center [87, 12] width 175 height 24
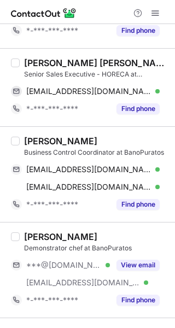
scroll to position [822, 0]
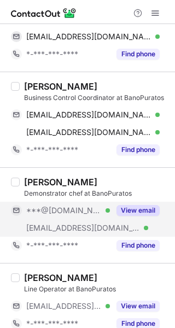
click at [143, 203] on div "View email" at bounding box center [135, 210] width 50 height 17
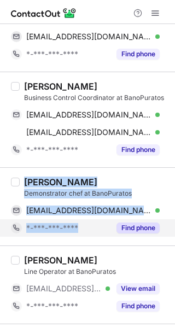
copy div "ahmad shaar Demonstrator chef at BanoPuratos ahmad_shaar87@hotmail.com Verified…"
drag, startPoint x: 25, startPoint y: 181, endPoint x: 87, endPoint y: 222, distance: 74.9
click at [87, 223] on div "ahmad shaar Demonstrator chef at BanoPuratos ahmad_shaar87@hotmail.com Verified…" at bounding box center [94, 206] width 149 height 60
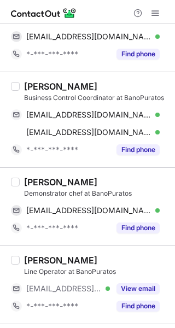
click at [92, 11] on div "Help & Support" at bounding box center [87, 12] width 175 height 24
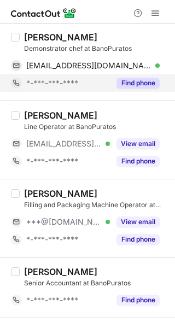
scroll to position [986, 0]
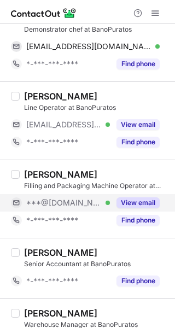
click at [140, 208] on button "View email" at bounding box center [137, 202] width 43 height 11
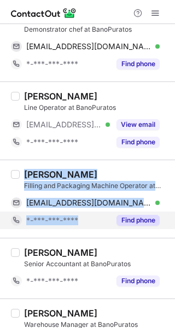
copy div "Muhammad Lauqman Filling and Packaging Machine Operator at BanoPuratos lauqmanm…"
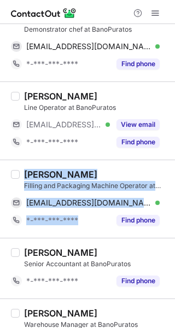
drag, startPoint x: 26, startPoint y: 172, endPoint x: 42, endPoint y: 240, distance: 70.6
click at [72, 223] on div "Muhammad Lauqman Filling and Packaging Machine Operator at BanoPuratos lauqmanm…" at bounding box center [94, 199] width 149 height 60
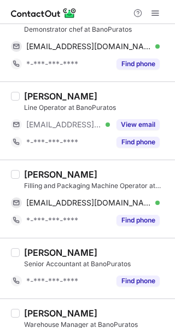
click at [105, 16] on div "Help & Support" at bounding box center [87, 12] width 175 height 24
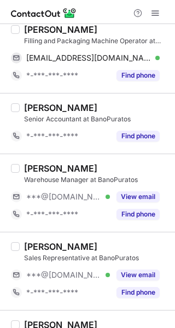
scroll to position [1150, 0]
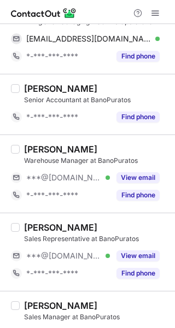
drag, startPoint x: 145, startPoint y: 184, endPoint x: 145, endPoint y: 221, distance: 37.2
click at [144, 184] on div "View email" at bounding box center [135, 177] width 50 height 17
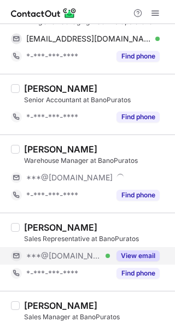
click at [136, 252] on button "View email" at bounding box center [137, 255] width 43 height 11
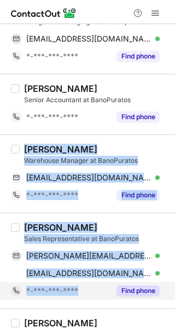
copy div "Arsalan Ahmed Warehouse Manager at BanoPuratos arsaldarshal@gmail.com Verified …"
drag, startPoint x: 25, startPoint y: 149, endPoint x: 31, endPoint y: 293, distance: 143.8
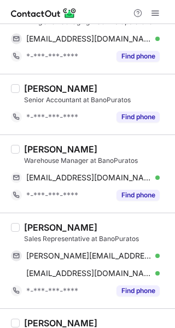
click at [93, 8] on div "Help & Support" at bounding box center [87, 12] width 175 height 24
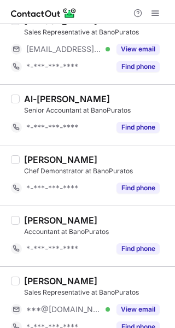
scroll to position [1529, 0]
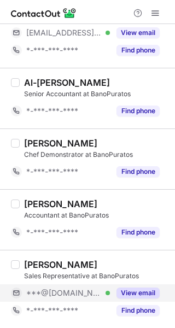
click at [151, 296] on button "View email" at bounding box center [137, 292] width 43 height 11
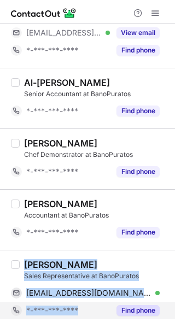
copy div "Abdullah Al Kabbani Sales Representative at BanoPuratos abdullahalkabbani@gmail…"
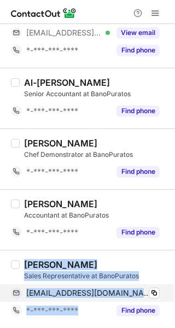
drag, startPoint x: 24, startPoint y: 263, endPoint x: 4, endPoint y: 301, distance: 42.8
click at [83, 303] on div "Abdullah Al Kabbani Sales Representative at BanoPuratos abdullahalkabbani@gmail…" at bounding box center [94, 289] width 149 height 60
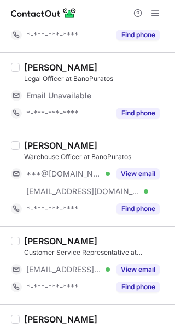
scroll to position [164, 0]
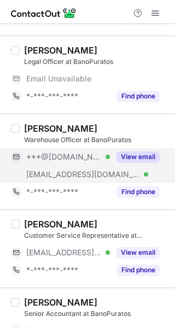
click at [138, 159] on button "View email" at bounding box center [137, 156] width 43 height 11
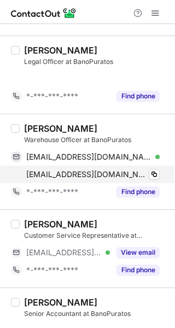
scroll to position [146, 0]
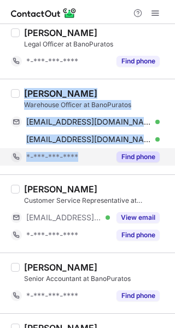
copy div "[PERSON_NAME] Officer at BanoPuratos [EMAIL_ADDRESS][DOMAIN_NAME] Verified Copy…"
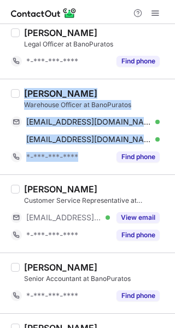
drag, startPoint x: 25, startPoint y: 91, endPoint x: 36, endPoint y: 186, distance: 95.7
click at [85, 161] on div "[PERSON_NAME] Officer at BanoPuratos [EMAIL_ADDRESS][DOMAIN_NAME] Verified Copy…" at bounding box center [94, 127] width 149 height 78
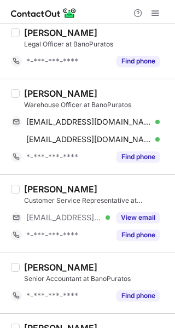
click at [116, 9] on div at bounding box center [87, 12] width 175 height 24
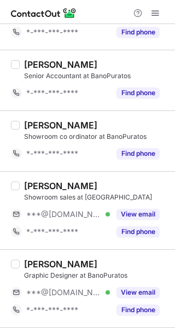
scroll to position [365, 0]
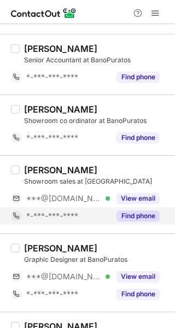
drag, startPoint x: 149, startPoint y: 201, endPoint x: 145, endPoint y: 221, distance: 20.5
click at [148, 201] on button "View email" at bounding box center [137, 198] width 43 height 11
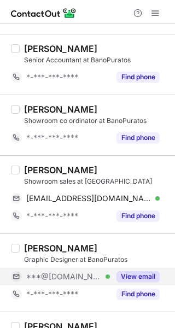
click at [143, 272] on button "View email" at bounding box center [137, 276] width 43 height 11
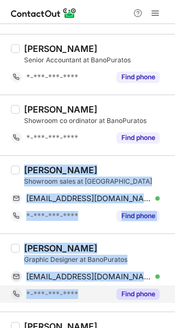
copy div "[PERSON_NAME] Showroom sales at [GEOGRAPHIC_DATA] [EMAIL_ADDRESS][DOMAIN_NAME] …"
drag, startPoint x: 29, startPoint y: 177, endPoint x: 38, endPoint y: 299, distance: 122.2
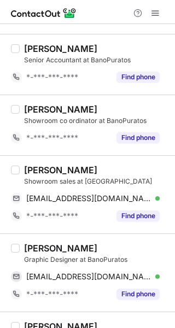
click at [104, 9] on div "Help & Support" at bounding box center [87, 12] width 175 height 24
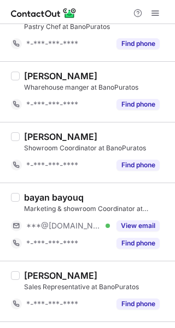
scroll to position [1294, 0]
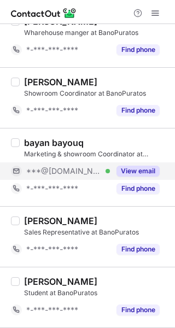
click at [145, 177] on div "View email" at bounding box center [135, 170] width 50 height 17
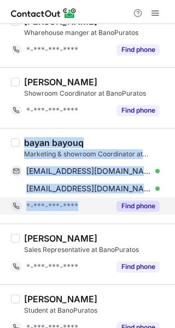
copy div "bayan bayouq Marketing & showroom Coordinator at BanoPuratos [EMAIL_ADDRESS][DO…"
drag, startPoint x: 25, startPoint y: 140, endPoint x: 74, endPoint y: 203, distance: 79.5
click at [80, 203] on div "bayan bayouq Marketing & showroom Coordinator at BanoPuratos [EMAIL_ADDRESS][DO…" at bounding box center [94, 176] width 149 height 78
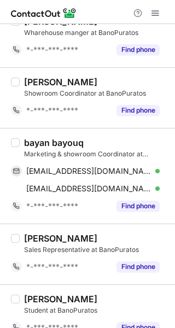
click at [93, 11] on div "Help & Support" at bounding box center [87, 12] width 175 height 24
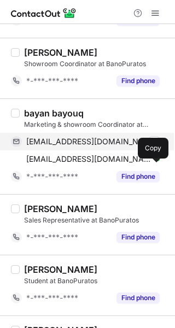
scroll to position [1372, 0]
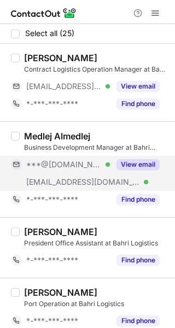
click at [137, 160] on button "View email" at bounding box center [137, 164] width 43 height 11
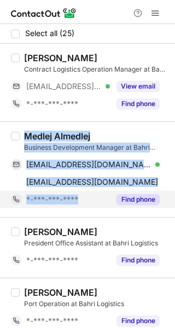
copy div "Medlej Almedlej Business Development Manager at Bahri Logistics [EMAIL_ADDRESS]…"
drag, startPoint x: 24, startPoint y: 133, endPoint x: 83, endPoint y: 193, distance: 83.9
click at [83, 193] on div "Medlej Almedlej Business Development Manager at Bahri Logistics [EMAIL_ADDRESS]…" at bounding box center [94, 170] width 149 height 78
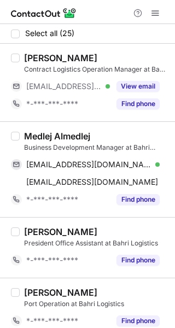
click at [101, 15] on div at bounding box center [87, 12] width 175 height 24
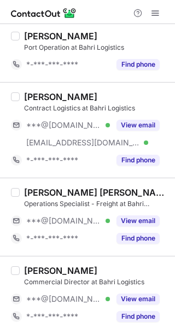
scroll to position [273, 0]
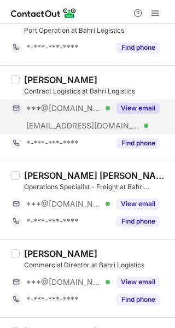
drag, startPoint x: 145, startPoint y: 113, endPoint x: 147, endPoint y: 133, distance: 20.8
click at [146, 116] on div "View email" at bounding box center [135, 107] width 50 height 17
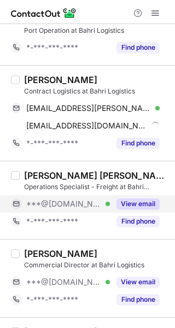
click at [142, 199] on button "View email" at bounding box center [137, 203] width 43 height 11
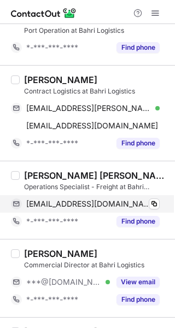
drag, startPoint x: 144, startPoint y: 276, endPoint x: 105, endPoint y: 212, distance: 75.0
click at [143, 273] on div "[PERSON_NAME] Commercial Director at Bahri Logistics ***@[DOMAIN_NAME] Verified…" at bounding box center [94, 278] width 149 height 60
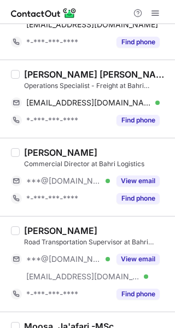
scroll to position [382, 0]
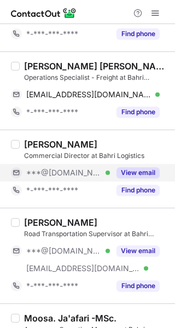
click at [156, 173] on button "View email" at bounding box center [137, 172] width 43 height 11
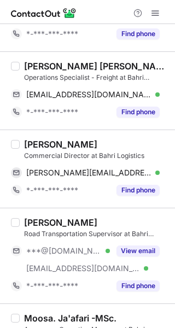
drag, startPoint x: 150, startPoint y: 247, endPoint x: 139, endPoint y: 228, distance: 21.3
click at [150, 246] on button "View email" at bounding box center [137, 250] width 43 height 11
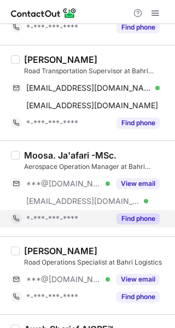
scroll to position [546, 0]
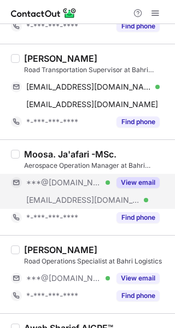
click at [133, 185] on button "View email" at bounding box center [137, 182] width 43 height 11
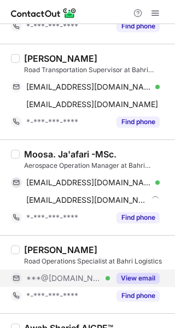
click at [144, 273] on button "View email" at bounding box center [137, 278] width 43 height 11
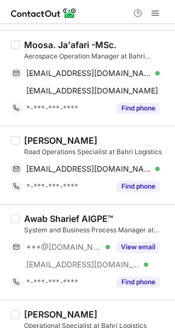
scroll to position [710, 0]
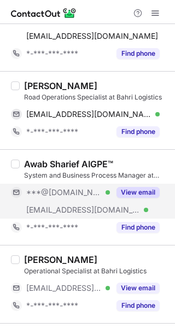
click at [125, 190] on button "View email" at bounding box center [137, 192] width 43 height 11
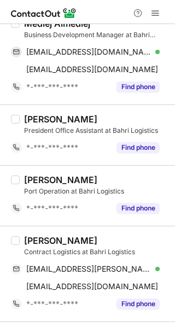
scroll to position [123, 0]
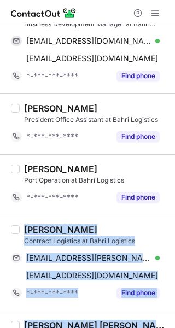
copy div "[PERSON_NAME] Contract Logistics at Bahri Logistics [EMAIL_ADDRESS][PERSON_NAME…"
drag, startPoint x: 91, startPoint y: 240, endPoint x: 13, endPoint y: 236, distance: 78.8
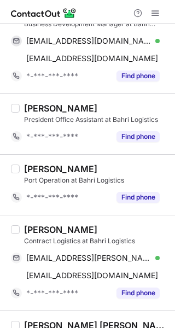
click at [97, 12] on div "Help & Support" at bounding box center [87, 12] width 175 height 24
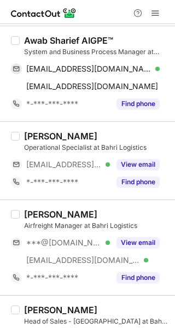
scroll to position [888, 0]
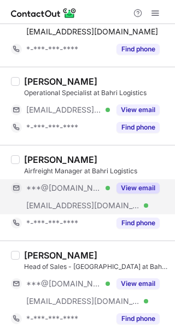
click at [145, 192] on button "View email" at bounding box center [137, 188] width 43 height 11
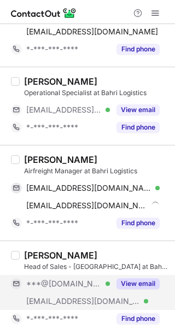
click at [141, 277] on div "View email" at bounding box center [135, 283] width 50 height 17
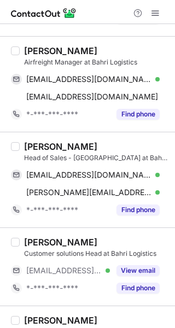
scroll to position [998, 0]
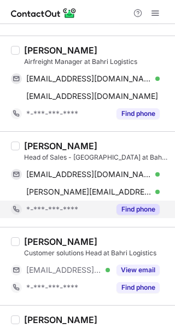
click at [99, 215] on div "*-***-***-****" at bounding box center [60, 209] width 99 height 17
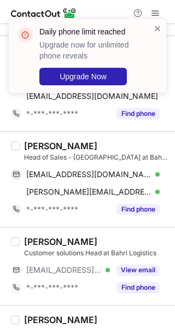
click at [89, 11] on div "Daily phone limit reached Upgrade now for unlimited phone reveals Upgrade Now" at bounding box center [87, 60] width 175 height 105
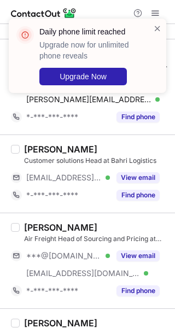
scroll to position [1107, 0]
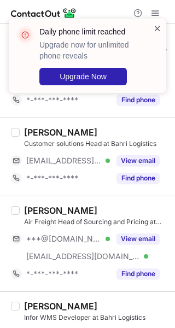
click at [160, 28] on span at bounding box center [157, 28] width 9 height 11
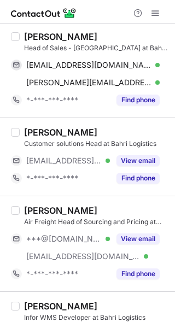
scroll to position [1162, 0]
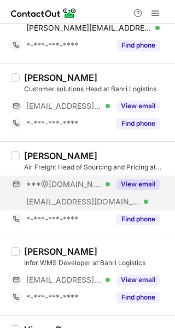
click at [150, 184] on button "View email" at bounding box center [137, 184] width 43 height 11
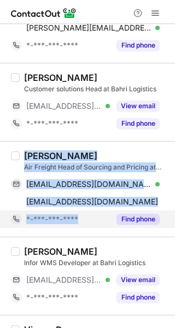
copy div "[PERSON_NAME] Air Freight Head of Sourcing and Pricing at Bahri Logistics [EMAI…"
drag, startPoint x: 26, startPoint y: 154, endPoint x: 46, endPoint y: 226, distance: 74.9
click at [70, 217] on div "[PERSON_NAME] Air Freight Head of Sourcing and Pricing at Bahri Logistics [EMAI…" at bounding box center [94, 189] width 149 height 78
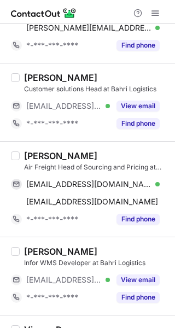
click at [93, 12] on div "Help & Support" at bounding box center [87, 12] width 175 height 24
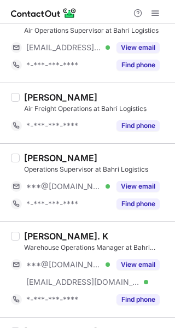
scroll to position [1544, 0]
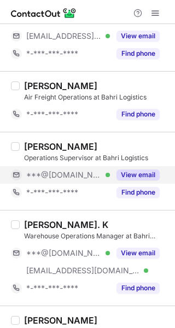
click at [130, 167] on div "View email" at bounding box center [135, 174] width 50 height 17
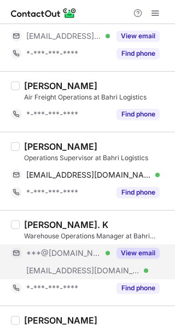
click at [145, 251] on button "View email" at bounding box center [137, 253] width 43 height 11
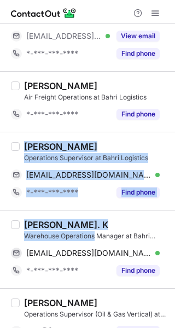
copy div "[PERSON_NAME] Operations Supervisor at Bahri Logistics [EMAIL_ADDRESS][DOMAIN_N…"
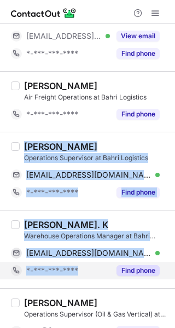
copy div "[PERSON_NAME] Operations Supervisor at Bahri Logistics [EMAIL_ADDRESS][DOMAIN_N…"
drag, startPoint x: 25, startPoint y: 146, endPoint x: 76, endPoint y: 267, distance: 131.0
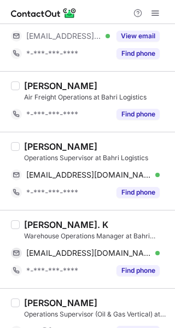
click at [87, 11] on div "Help & Support" at bounding box center [87, 12] width 175 height 24
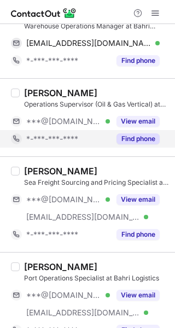
scroll to position [1763, 0]
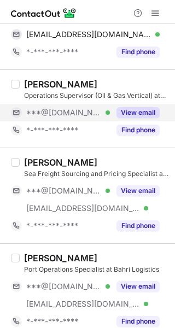
click at [120, 109] on button "View email" at bounding box center [137, 112] width 43 height 11
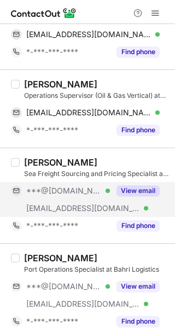
drag, startPoint x: 128, startPoint y: 185, endPoint x: 95, endPoint y: 182, distance: 33.4
click at [126, 185] on div "View email" at bounding box center [135, 190] width 50 height 17
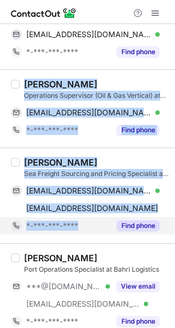
copy div "[PERSON_NAME] Operations Supervisor (Oil & Gas Vertical) at Bahri Logistics [EM…"
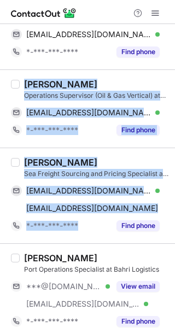
drag, startPoint x: 26, startPoint y: 82, endPoint x: 50, endPoint y: 253, distance: 172.8
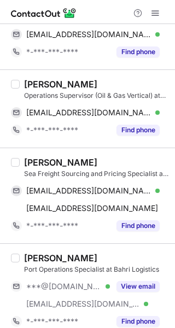
click at [101, 11] on div "Help & Support" at bounding box center [87, 12] width 175 height 24
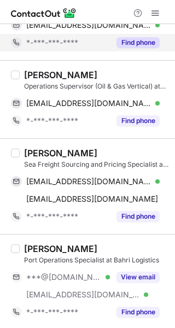
scroll to position [1774, 0]
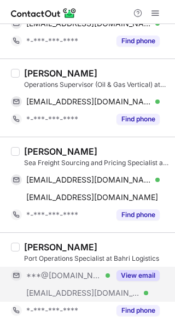
click at [143, 272] on button "View email" at bounding box center [137, 275] width 43 height 11
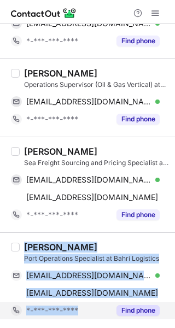
copy div "[PERSON_NAME] Port Operations Specialist at Bahri Logistics [EMAIL_ADDRESS][DOM…"
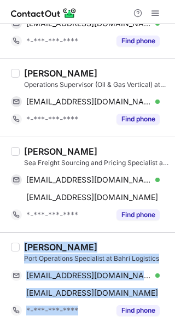
drag, startPoint x: 56, startPoint y: 272, endPoint x: 72, endPoint y: 324, distance: 54.3
click at [89, 312] on div "[PERSON_NAME] Port Operations Specialist at Bahri Logistics [EMAIL_ADDRESS][DOM…" at bounding box center [94, 281] width 149 height 78
